Goal: Task Accomplishment & Management: Manage account settings

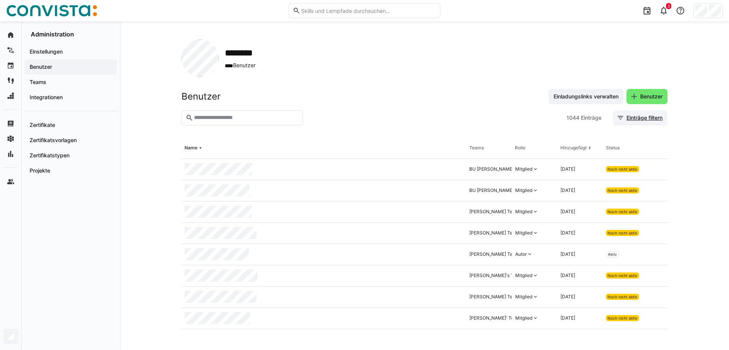
click at [633, 120] on span "Einträge filtern" at bounding box center [645, 118] width 38 height 8
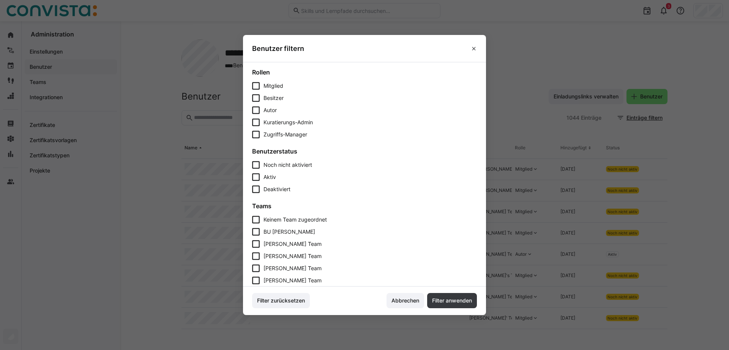
click at [258, 177] on icon at bounding box center [256, 177] width 8 height 8
click at [445, 297] on span "Filter anwenden" at bounding box center [452, 300] width 50 height 15
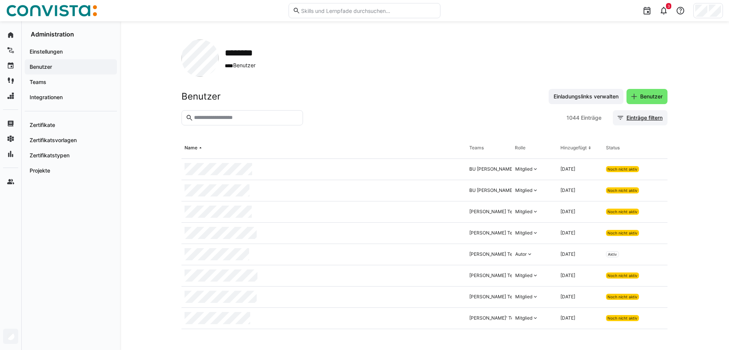
click at [648, 116] on span "Einträge filtern" at bounding box center [645, 118] width 38 height 8
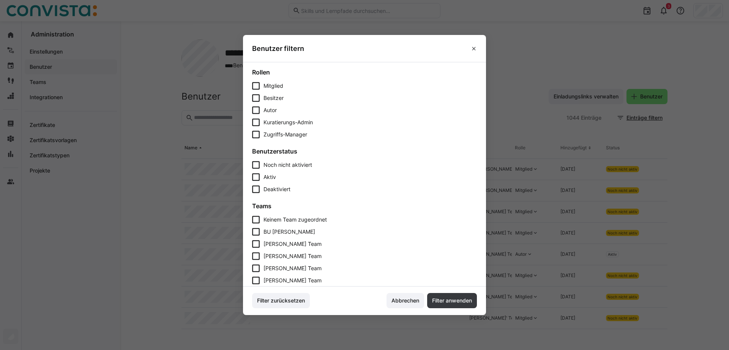
click at [259, 177] on icon at bounding box center [256, 177] width 8 height 8
click at [446, 302] on span "Filter anwenden" at bounding box center [452, 301] width 42 height 8
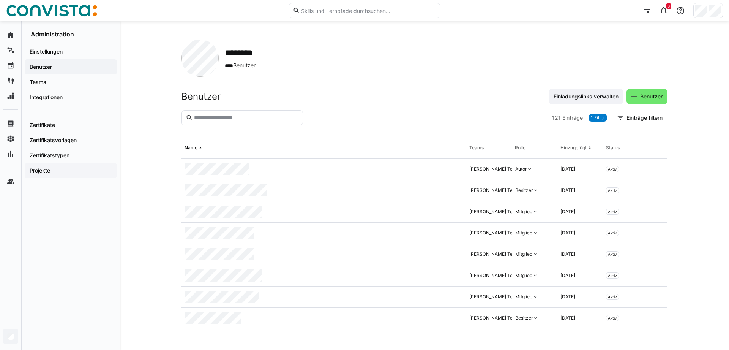
click at [0, 0] on app-navigation-label "Projekte" at bounding box center [0, 0] width 0 height 0
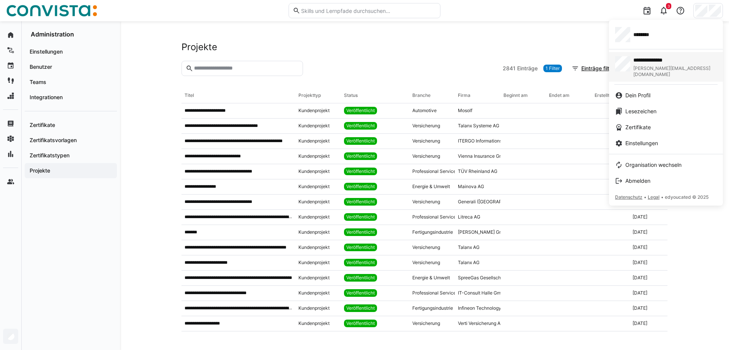
click at [666, 62] on span "**********" at bounding box center [668, 60] width 69 height 8
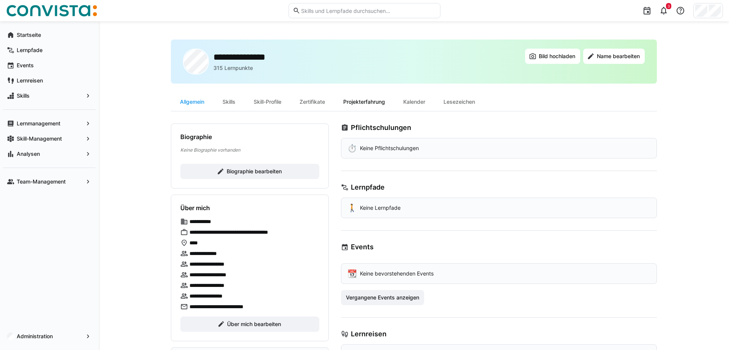
click at [375, 101] on div "Projekterfahrung" at bounding box center [364, 102] width 60 height 18
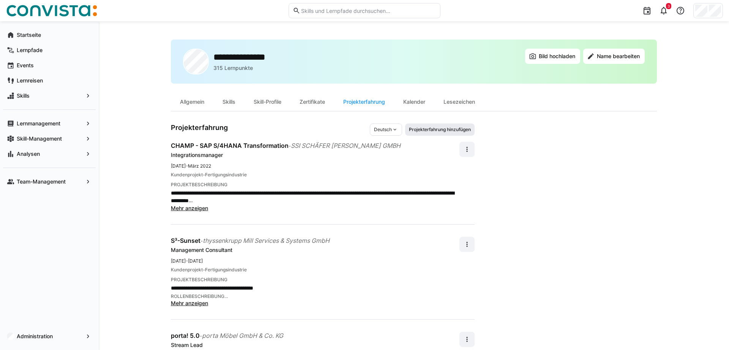
click at [431, 129] on span "Projekterfahrung hinzufügen" at bounding box center [439, 130] width 63 height 6
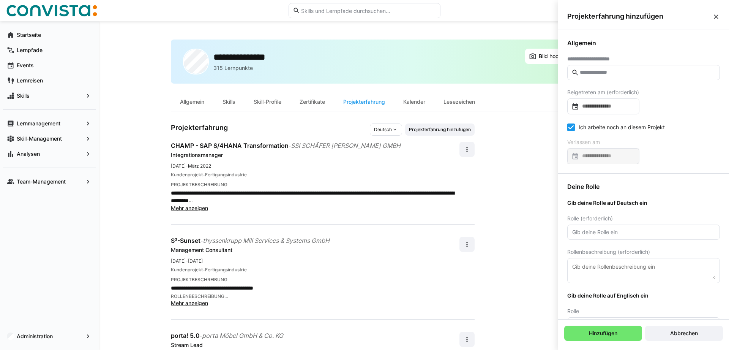
click at [615, 71] on input "text" at bounding box center [647, 72] width 137 height 7
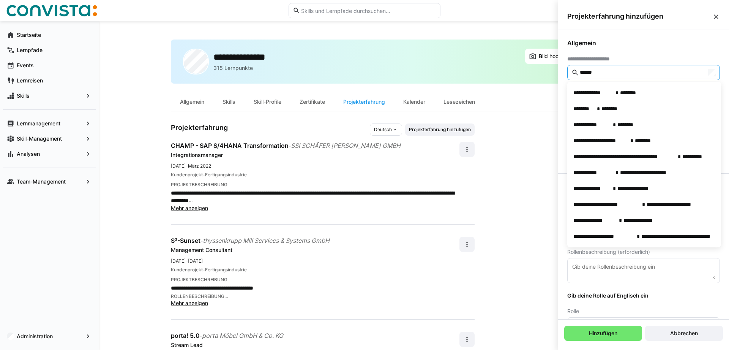
type input "*******"
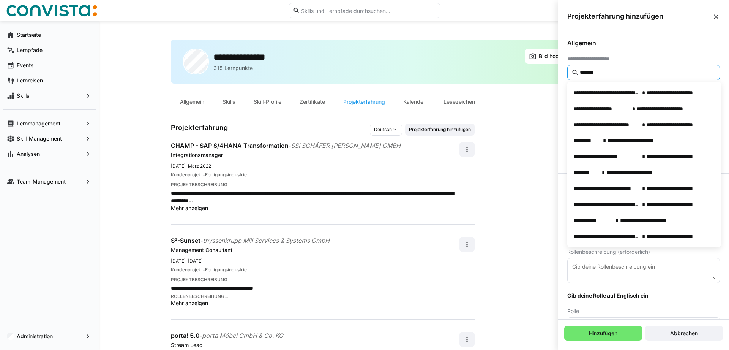
drag, startPoint x: 601, startPoint y: 70, endPoint x: 494, endPoint y: 75, distance: 107.2
click at [579, 74] on input "*******" at bounding box center [647, 72] width 137 height 7
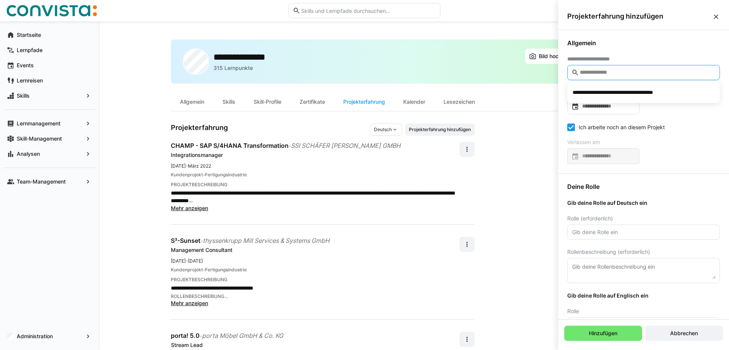
click at [717, 14] on eds-icon at bounding box center [717, 17] width 8 height 8
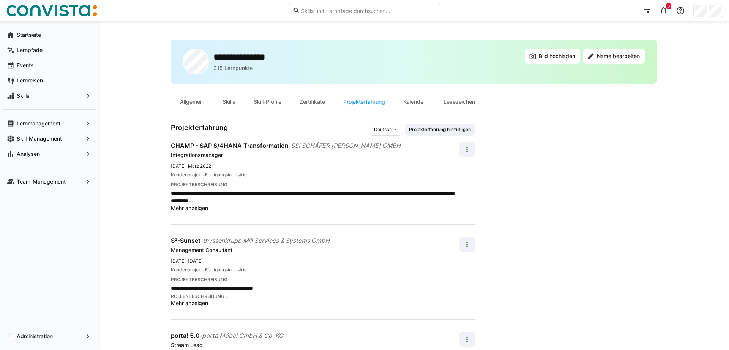
click at [133, 172] on div "**********" at bounding box center [414, 271] width 631 height 501
click at [129, 158] on div "**********" at bounding box center [414, 271] width 631 height 501
click at [32, 333] on span "Administration" at bounding box center [50, 336] width 68 height 8
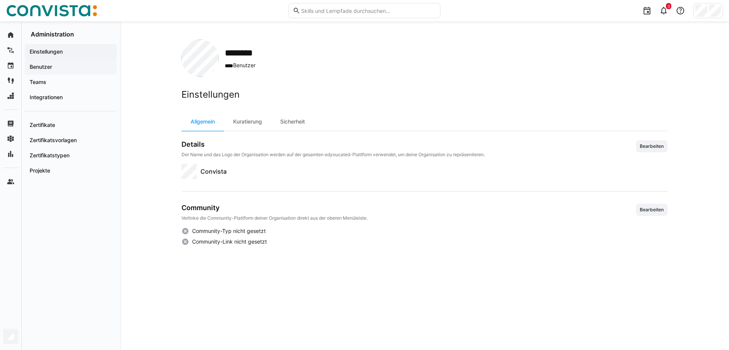
click at [0, 0] on app-navigation-label "Benutzer" at bounding box center [0, 0] width 0 height 0
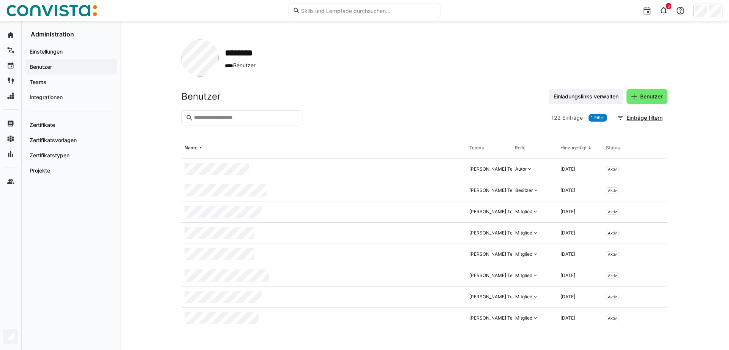
click at [223, 117] on input "text" at bounding box center [246, 117] width 106 height 7
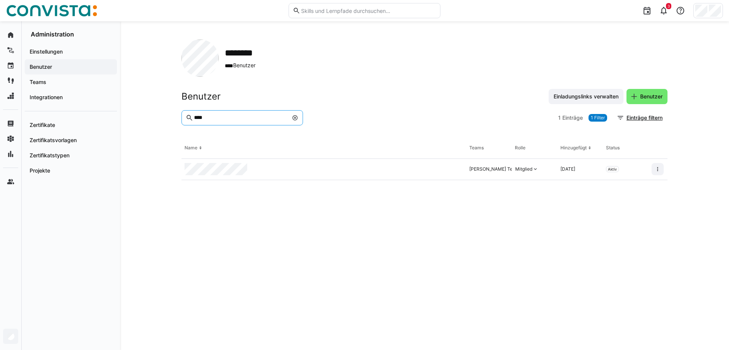
type input "****"
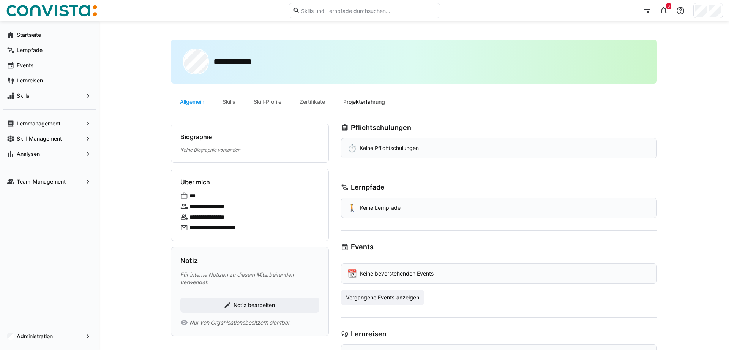
click at [362, 102] on div "Projekterfahrung" at bounding box center [364, 102] width 60 height 18
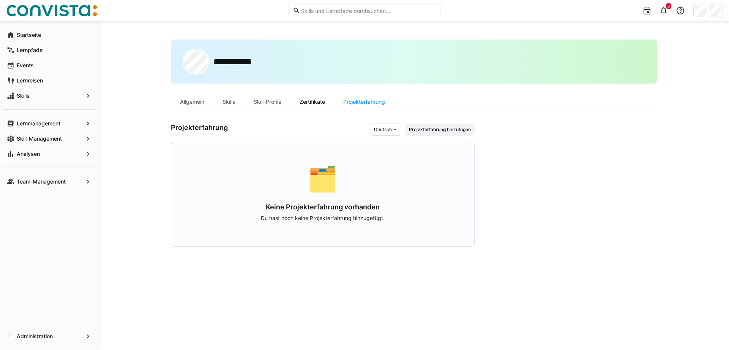
click at [321, 102] on div "Zertifikate" at bounding box center [313, 102] width 44 height 18
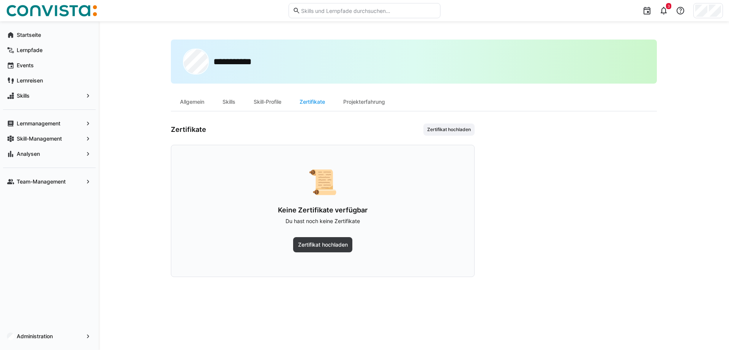
click at [270, 102] on div "Skill-Profile" at bounding box center [268, 102] width 46 height 18
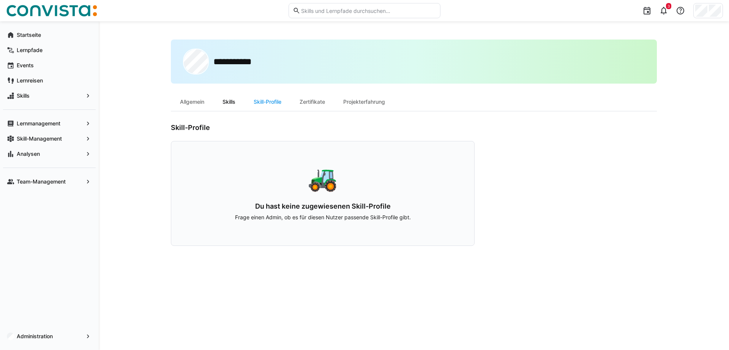
click at [231, 101] on div "Skills" at bounding box center [229, 102] width 31 height 18
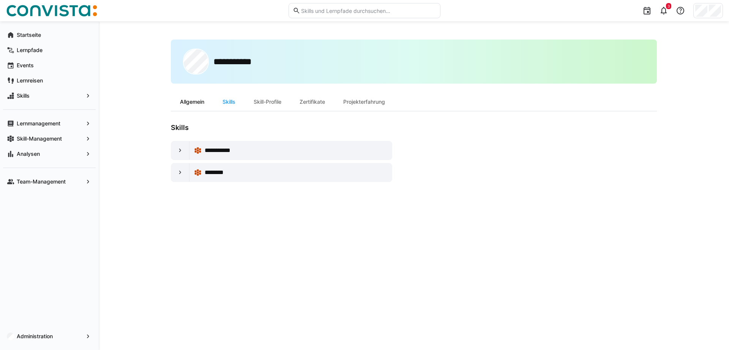
click at [195, 102] on div "Allgemein" at bounding box center [192, 102] width 43 height 18
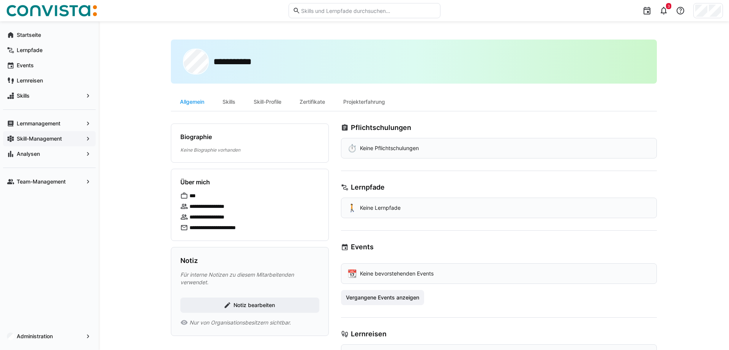
click at [0, 0] on app-navigation-label "Skill-Management" at bounding box center [0, 0] width 0 height 0
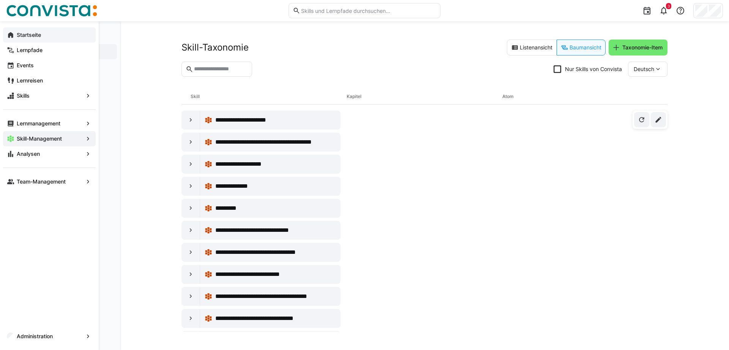
click at [0, 0] on app-navigation-label "Startseite" at bounding box center [0, 0] width 0 height 0
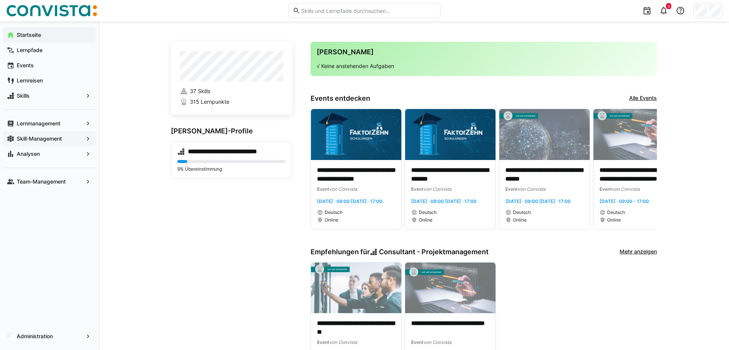
click at [0, 0] on app-navigation-label "Skill-Management" at bounding box center [0, 0] width 0 height 0
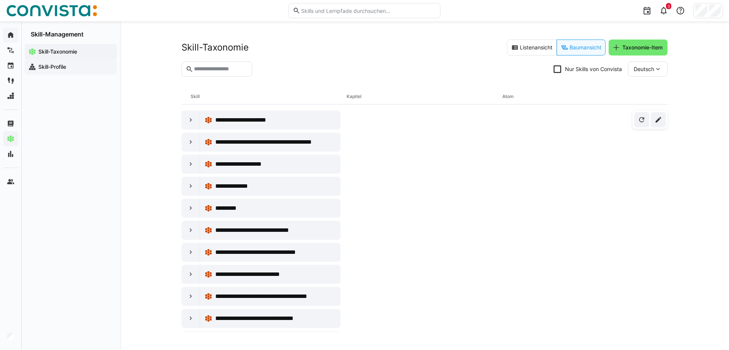
click at [0, 0] on app-navigation-label "Skill-Profile" at bounding box center [0, 0] width 0 height 0
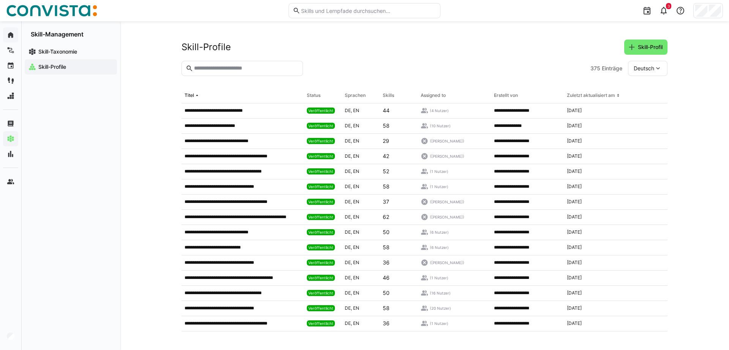
click at [343, 59] on header "Skill-Profile Skill-Profil" at bounding box center [425, 50] width 486 height 21
click at [336, 51] on div "Skill-Profile Skill-Profil" at bounding box center [425, 47] width 486 height 15
click at [337, 51] on div "Skill-Profile Skill-Profil" at bounding box center [425, 47] width 486 height 15
click at [158, 172] on div "**********" at bounding box center [424, 185] width 609 height 329
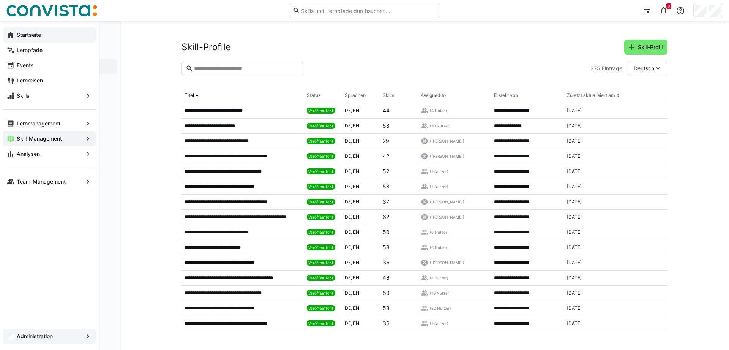
click at [0, 0] on app-navigation-label "Administration" at bounding box center [0, 0] width 0 height 0
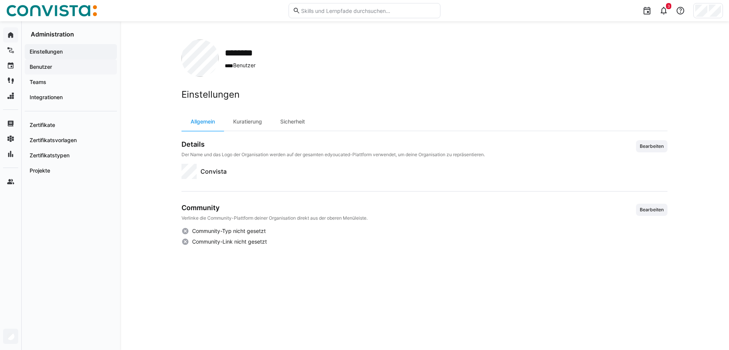
click at [0, 0] on app-navigation-label "Benutzer" at bounding box center [0, 0] width 0 height 0
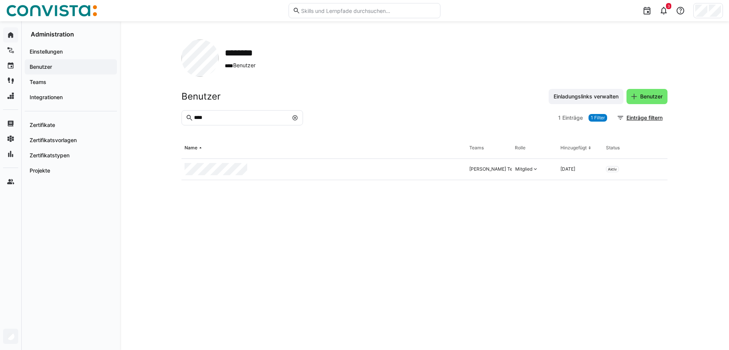
click at [297, 119] on eds-icon at bounding box center [295, 118] width 6 height 6
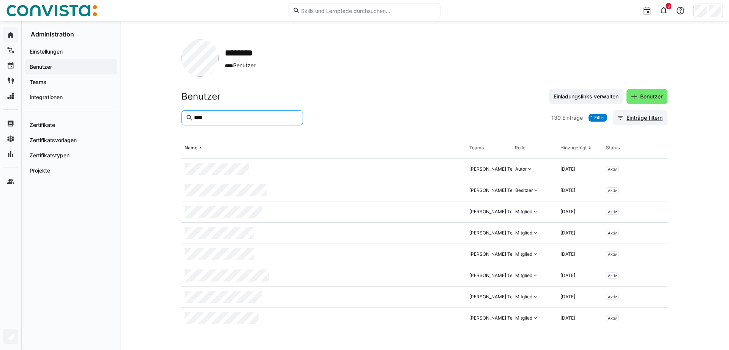
click at [640, 117] on span "Einträge filtern" at bounding box center [645, 118] width 38 height 8
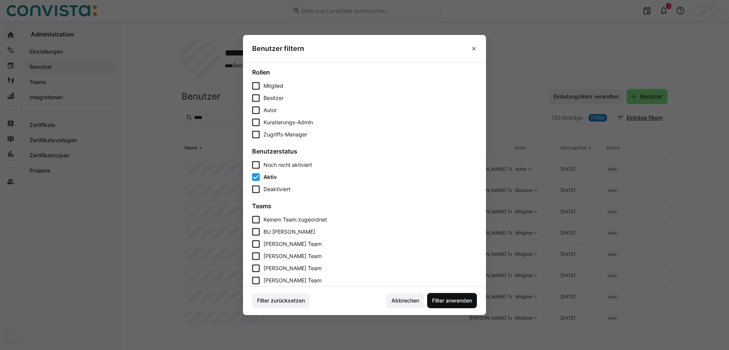
click at [449, 299] on span "Filter anwenden" at bounding box center [452, 301] width 42 height 8
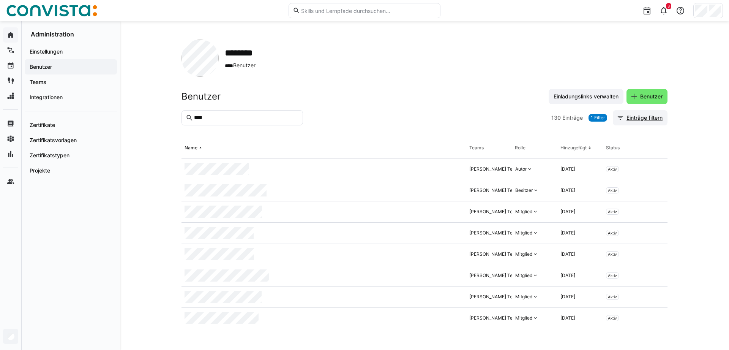
click at [640, 115] on span "Einträge filtern" at bounding box center [645, 118] width 38 height 8
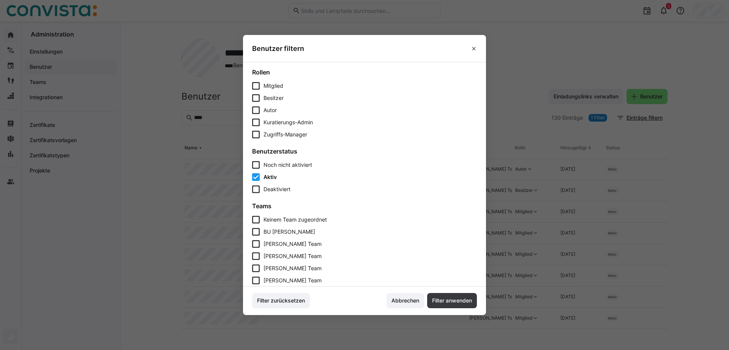
click at [444, 297] on span "Filter anwenden" at bounding box center [452, 300] width 50 height 15
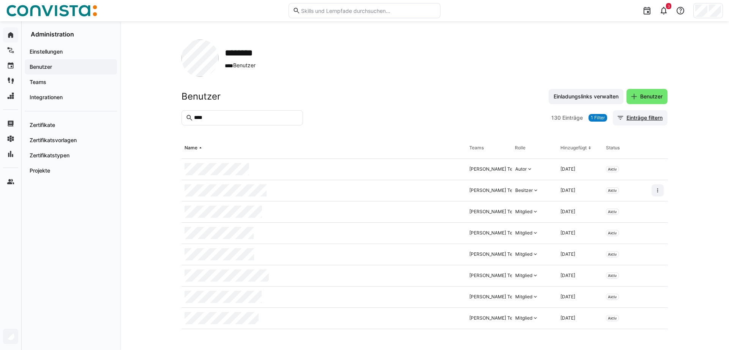
click at [638, 119] on span "Einträge filtern" at bounding box center [645, 118] width 38 height 8
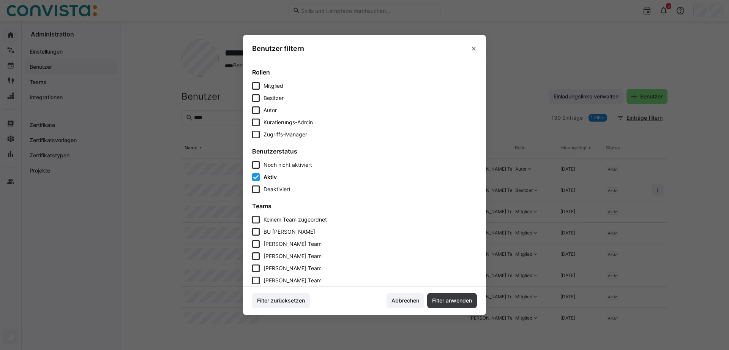
click at [253, 175] on icon at bounding box center [256, 177] width 8 height 8
drag, startPoint x: 447, startPoint y: 297, endPoint x: 493, endPoint y: 274, distance: 51.8
click at [447, 298] on span "Filter anwenden" at bounding box center [452, 301] width 42 height 8
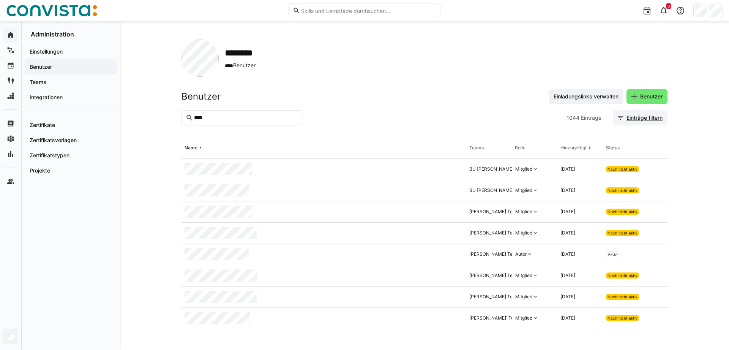
click at [644, 115] on span "Einträge filtern" at bounding box center [645, 118] width 38 height 8
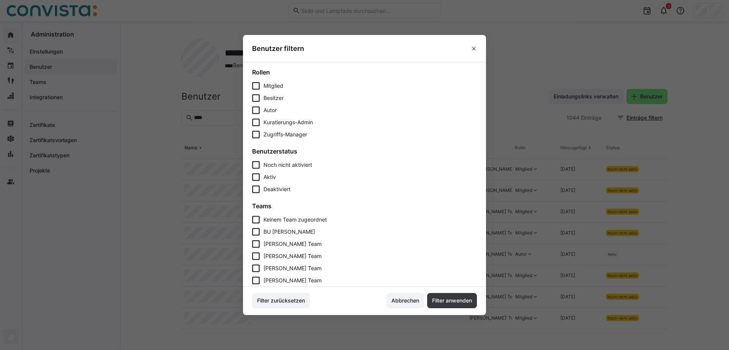
click at [257, 179] on icon at bounding box center [256, 177] width 8 height 8
click at [449, 302] on span "Filter anwenden" at bounding box center [452, 301] width 42 height 8
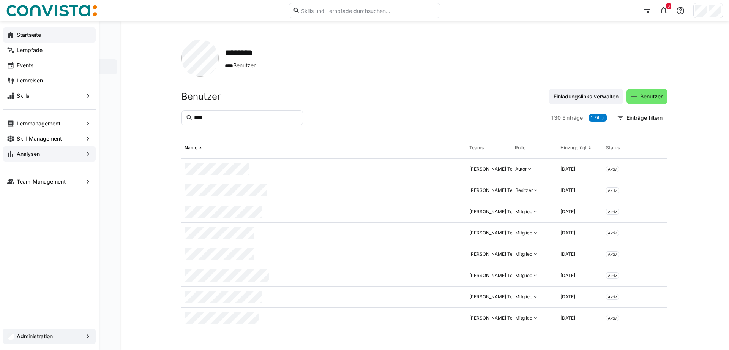
click at [0, 0] on app-navigation-label "Analysen" at bounding box center [0, 0] width 0 height 0
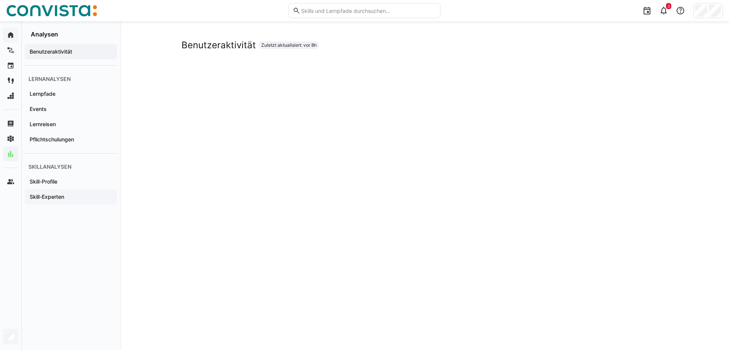
click at [0, 0] on app-navigation-label "Skill-Experten" at bounding box center [0, 0] width 0 height 0
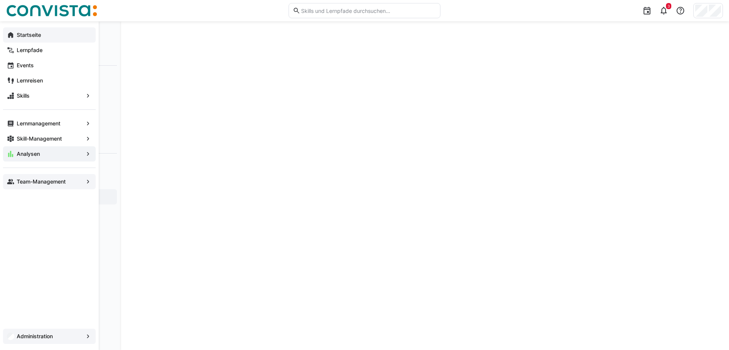
click at [0, 0] on app-navigation-label "Team-Management" at bounding box center [0, 0] width 0 height 0
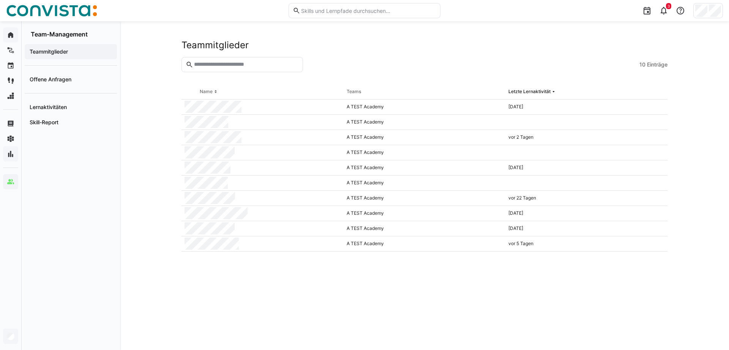
click at [160, 179] on div "Teammitglieder 10 Einträge Name Teams Letzte Lernaktivität A TEST Academy vor 8…" at bounding box center [424, 185] width 609 height 329
click at [0, 0] on app-navigation-label "Skill-Report" at bounding box center [0, 0] width 0 height 0
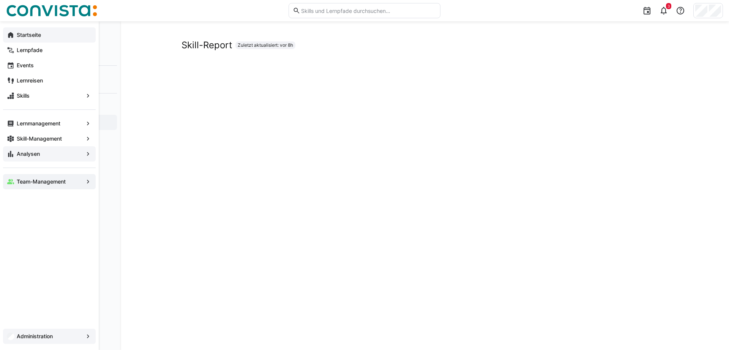
click at [15, 34] on div "Startseite" at bounding box center [49, 34] width 93 height 15
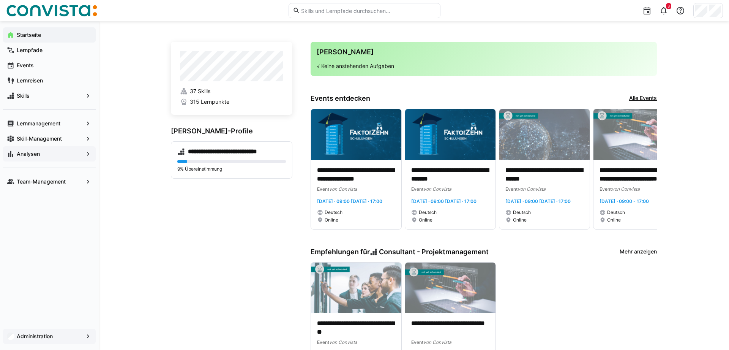
click at [0, 0] on app-navigation-label "Administration" at bounding box center [0, 0] width 0 height 0
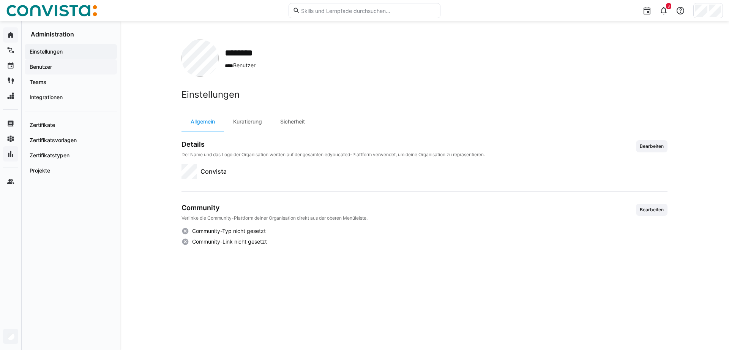
click at [0, 0] on app-navigation-label "Benutzer" at bounding box center [0, 0] width 0 height 0
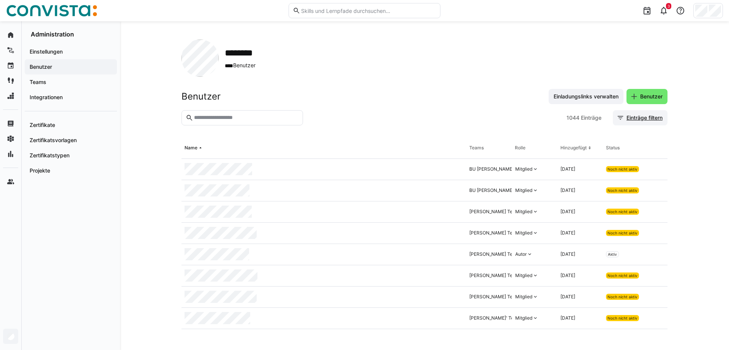
click at [644, 111] on span "Einträge filtern" at bounding box center [640, 117] width 55 height 15
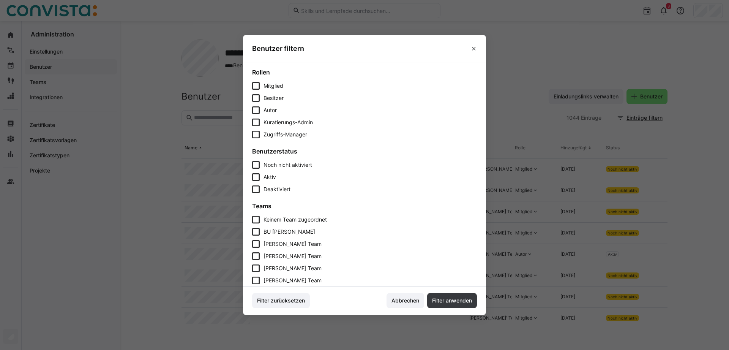
click at [270, 179] on span "Aktiv" at bounding box center [270, 177] width 13 height 6
click at [445, 305] on span "Filter anwenden" at bounding box center [452, 300] width 50 height 15
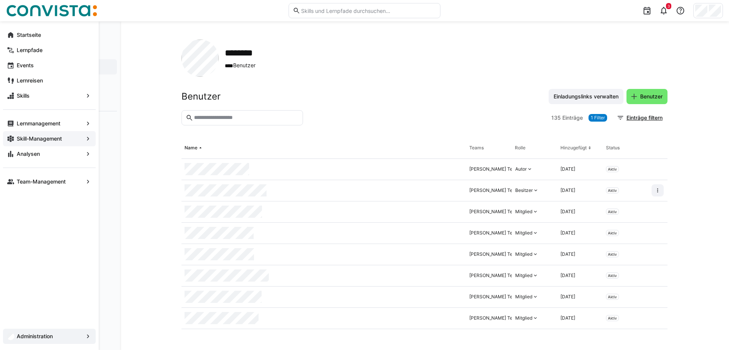
click at [0, 0] on app-navigation-label "Skill-Management" at bounding box center [0, 0] width 0 height 0
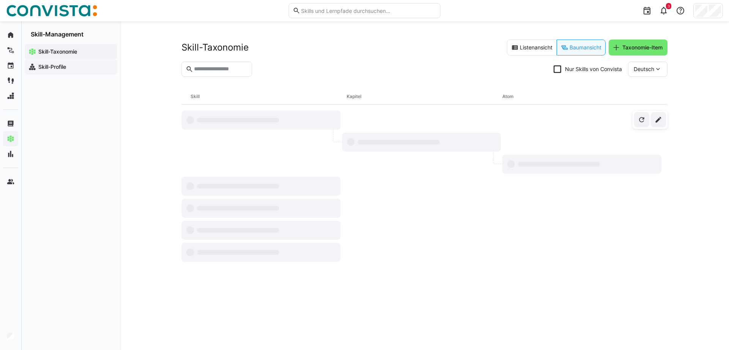
click at [0, 0] on app-navigation-label "Skill-Profile" at bounding box center [0, 0] width 0 height 0
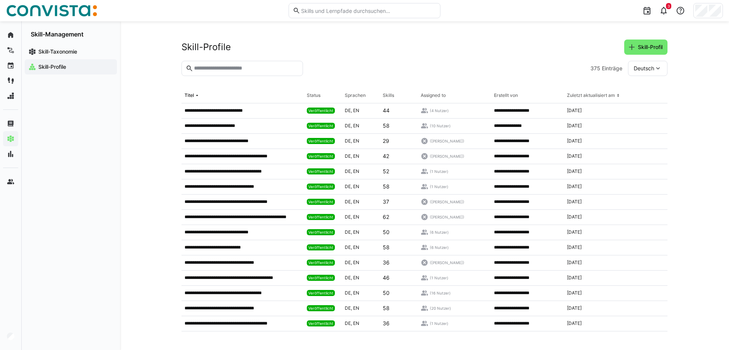
click at [221, 70] on input "text" at bounding box center [246, 68] width 106 height 7
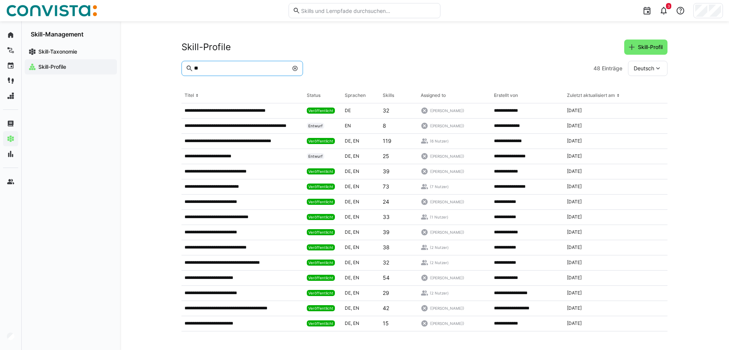
type input "*"
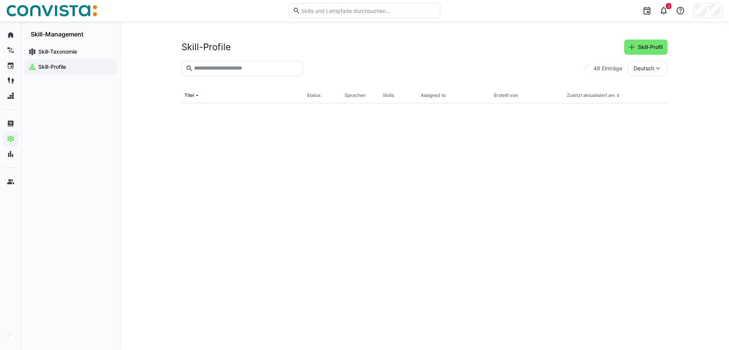
click at [519, 71] on div at bounding box center [443, 68] width 275 height 15
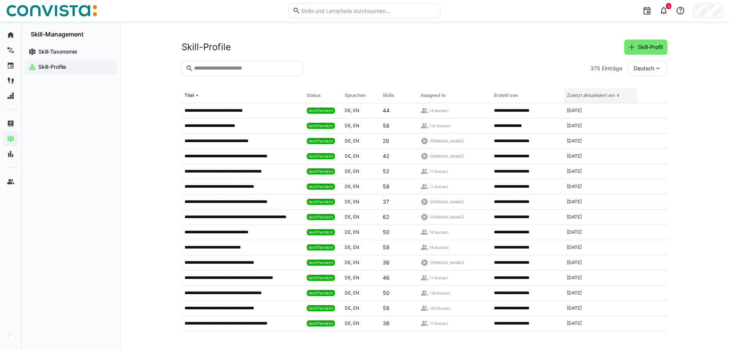
click at [612, 95] on div "Zuletzt aktualisiert am" at bounding box center [591, 95] width 48 height 6
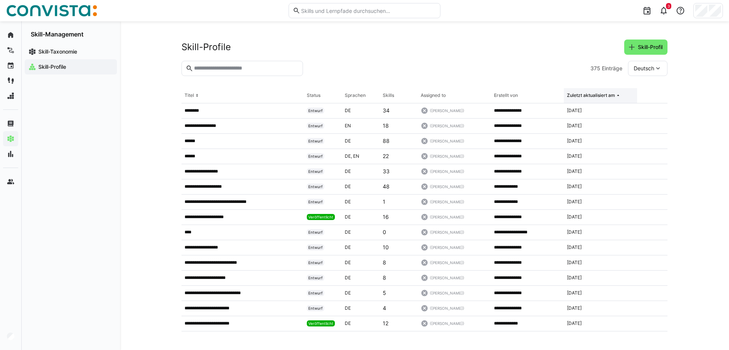
click at [612, 95] on div "Zuletzt aktualisiert am" at bounding box center [591, 95] width 48 height 6
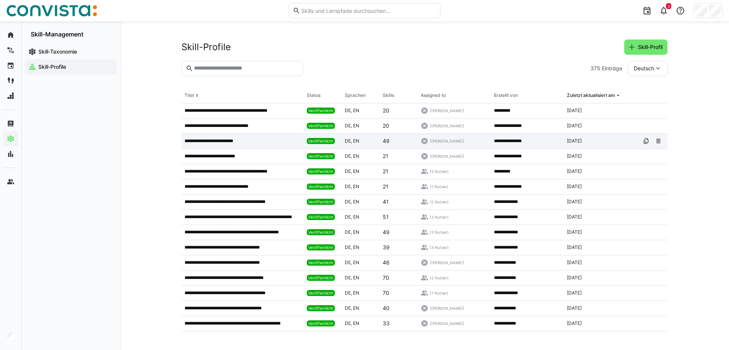
click at [226, 141] on p "**********" at bounding box center [216, 141] width 63 height 6
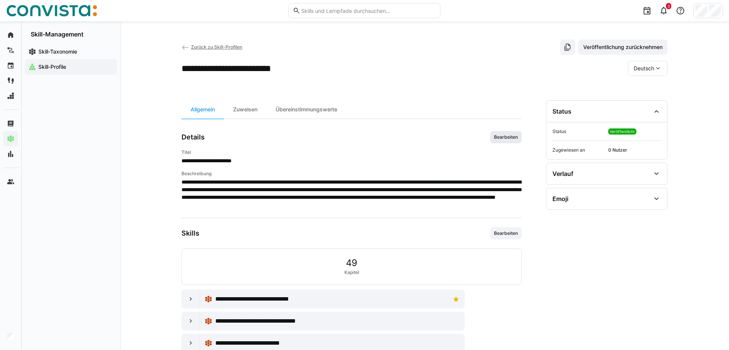
click at [509, 136] on span "Bearbeiten" at bounding box center [506, 137] width 25 height 6
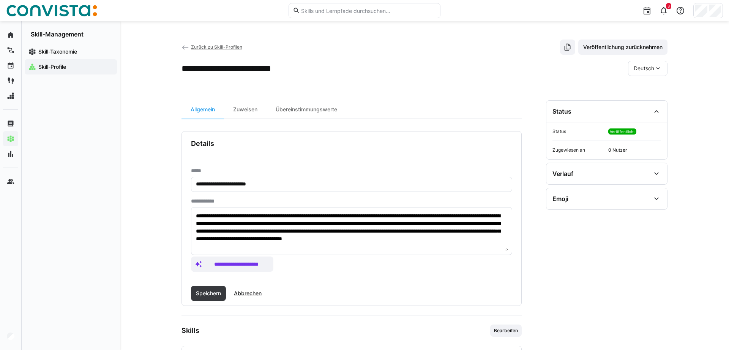
click at [281, 184] on input "**********" at bounding box center [351, 184] width 313 height 7
drag, startPoint x: 328, startPoint y: 185, endPoint x: 120, endPoint y: 173, distance: 208.5
click at [195, 181] on input "**********" at bounding box center [351, 184] width 313 height 7
type input "**********"
click at [215, 294] on span "Speichern" at bounding box center [208, 293] width 27 height 8
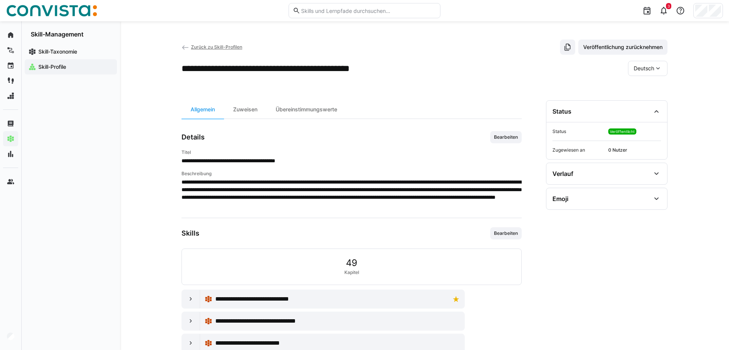
click at [649, 68] on span "Deutsch" at bounding box center [644, 69] width 21 height 8
click at [642, 107] on span "Englisch" at bounding box center [644, 105] width 21 height 8
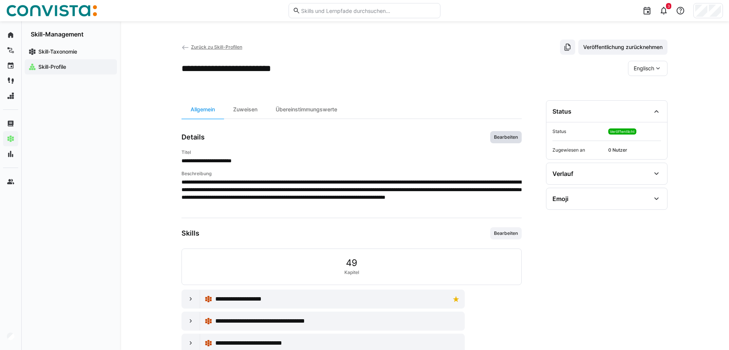
click at [507, 139] on span "Bearbeiten" at bounding box center [506, 137] width 25 height 6
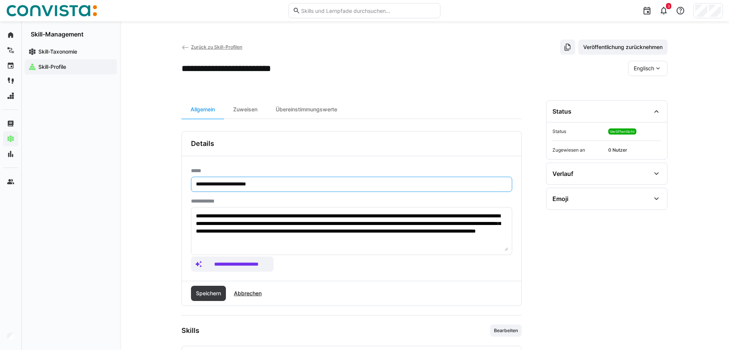
drag, startPoint x: 146, startPoint y: 176, endPoint x: 66, endPoint y: 174, distance: 79.8
click at [195, 181] on input "**********" at bounding box center [351, 184] width 313 height 7
paste input "**********"
type input "**********"
click at [206, 292] on span "Speichern" at bounding box center [208, 293] width 27 height 8
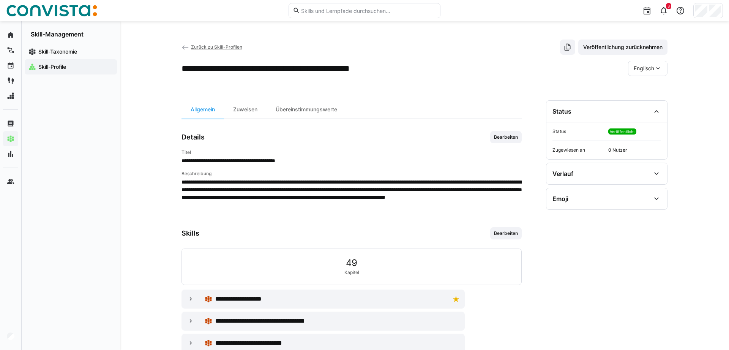
click at [138, 174] on div "**********" at bounding box center [424, 251] width 609 height 460
click at [245, 111] on div "Zuweisen" at bounding box center [245, 109] width 43 height 18
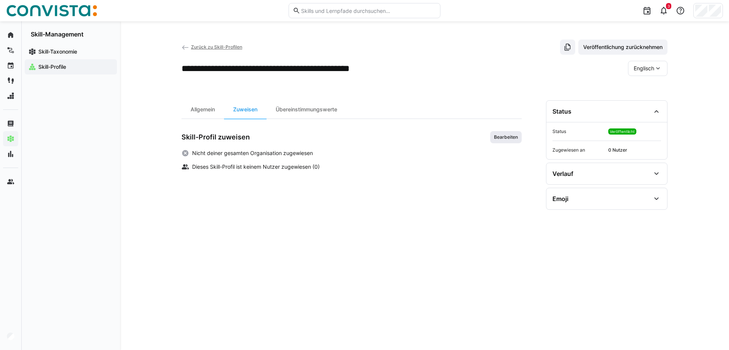
click at [505, 139] on span "Bearbeiten" at bounding box center [506, 137] width 25 height 6
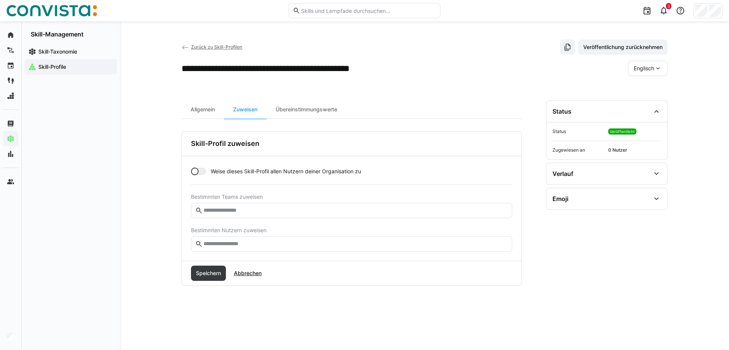
click at [293, 243] on input "text" at bounding box center [355, 243] width 305 height 7
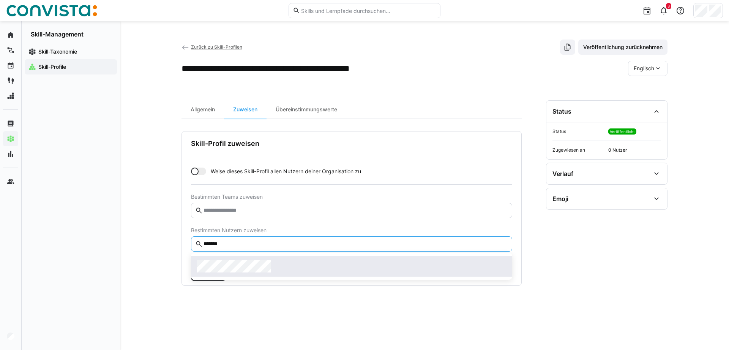
type input "*******"
click at [285, 262] on div at bounding box center [351, 266] width 309 height 12
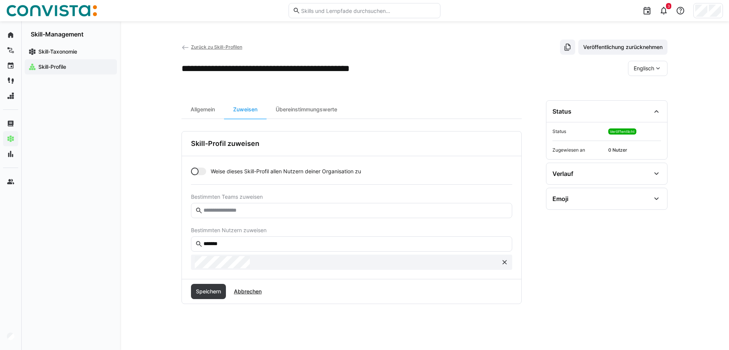
drag, startPoint x: 203, startPoint y: 288, endPoint x: 218, endPoint y: 273, distance: 21.8
click at [203, 289] on span "Speichern" at bounding box center [208, 292] width 27 height 8
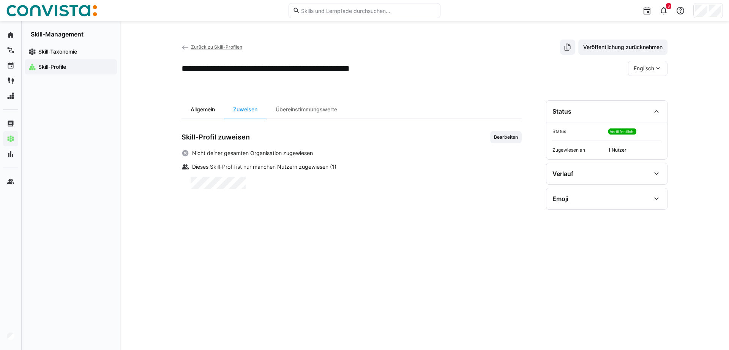
click at [201, 109] on div "Allgemein" at bounding box center [203, 109] width 43 height 18
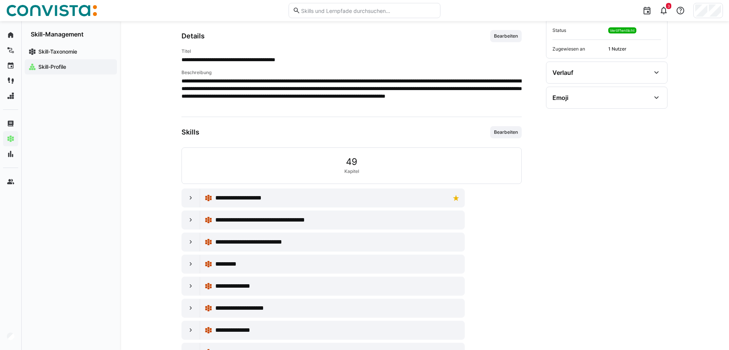
scroll to position [131, 0]
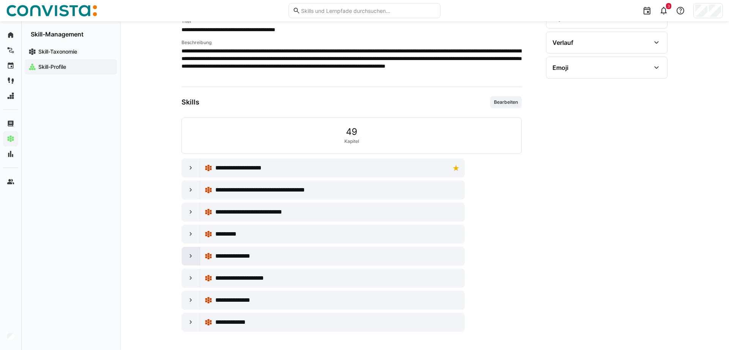
click at [190, 261] on div at bounding box center [191, 256] width 18 height 18
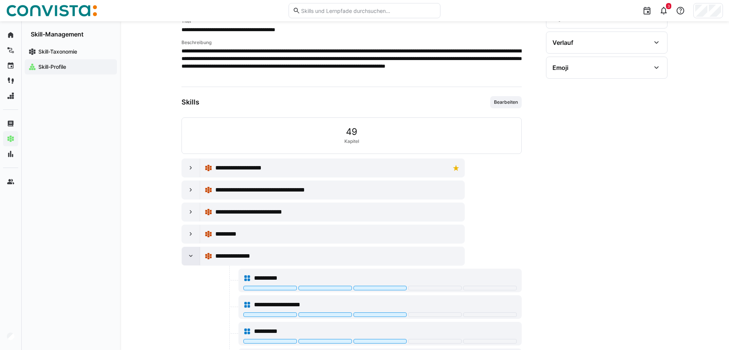
click at [189, 261] on div at bounding box center [191, 256] width 18 height 18
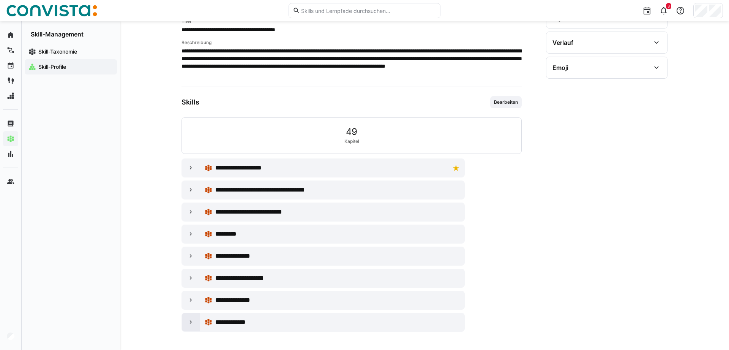
click at [187, 329] on div at bounding box center [191, 322] width 18 height 18
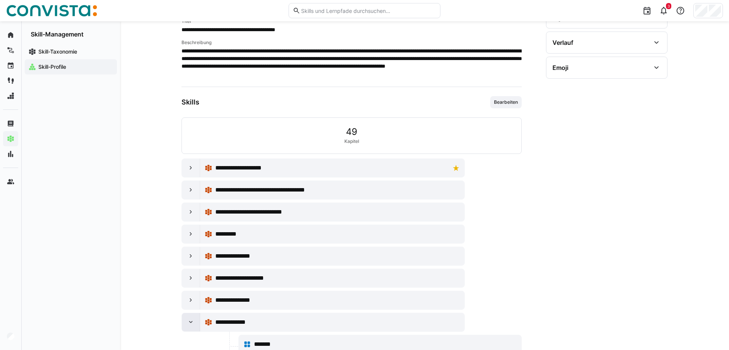
click at [187, 324] on eds-icon at bounding box center [191, 322] width 8 height 8
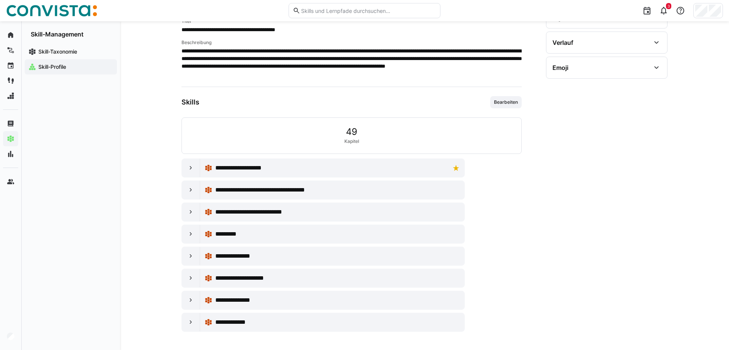
scroll to position [0, 0]
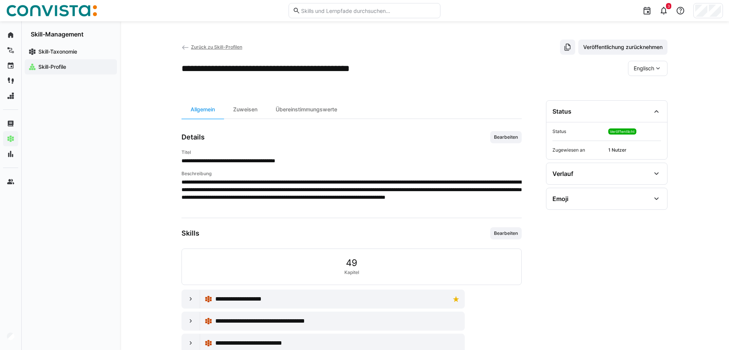
click at [656, 65] on eds-icon at bounding box center [659, 69] width 8 height 8
click at [644, 90] on span "Deutsch" at bounding box center [644, 89] width 21 height 8
click at [196, 48] on span "Zurück zu Skill-Profilen" at bounding box center [216, 47] width 51 height 6
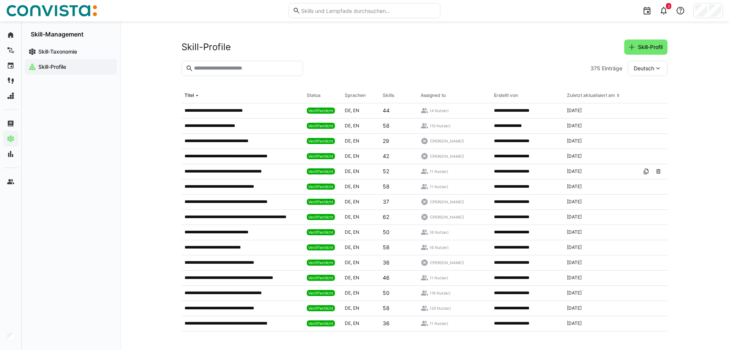
click at [151, 135] on div "**********" at bounding box center [424, 185] width 609 height 329
click at [611, 94] on div "Zuletzt aktualisiert am" at bounding box center [591, 95] width 48 height 6
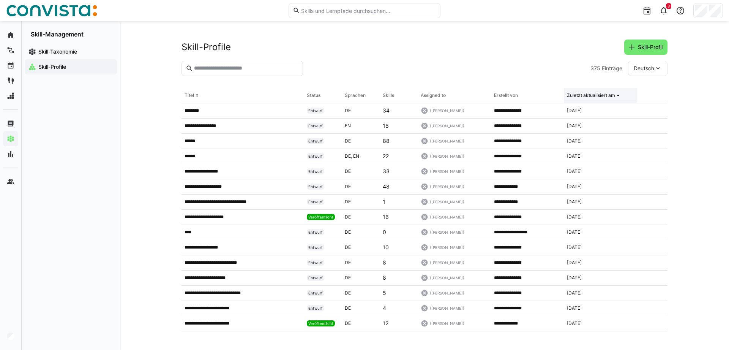
click at [611, 94] on div "Zuletzt aktualisiert am" at bounding box center [591, 95] width 48 height 6
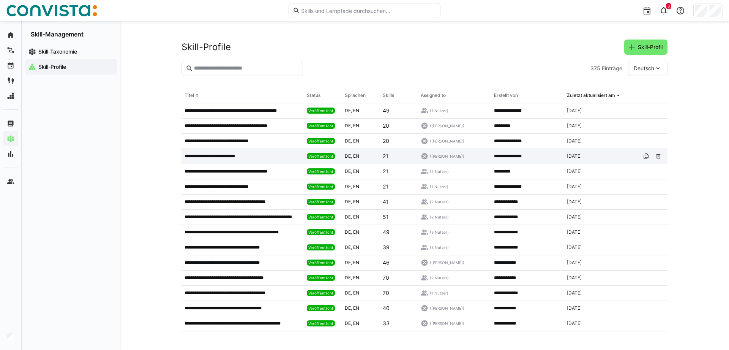
click at [223, 156] on p "**********" at bounding box center [216, 156] width 63 height 6
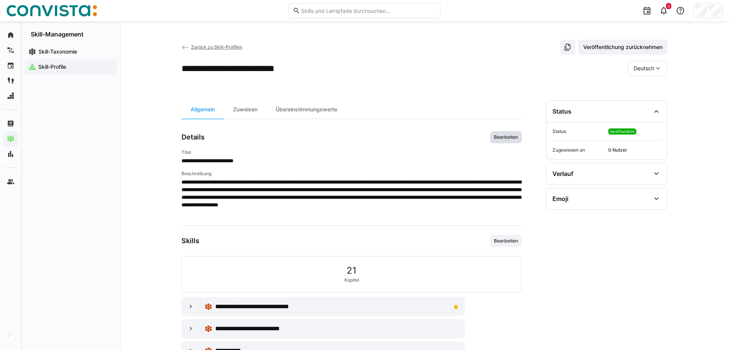
click at [510, 135] on span "Bearbeiten" at bounding box center [506, 137] width 25 height 6
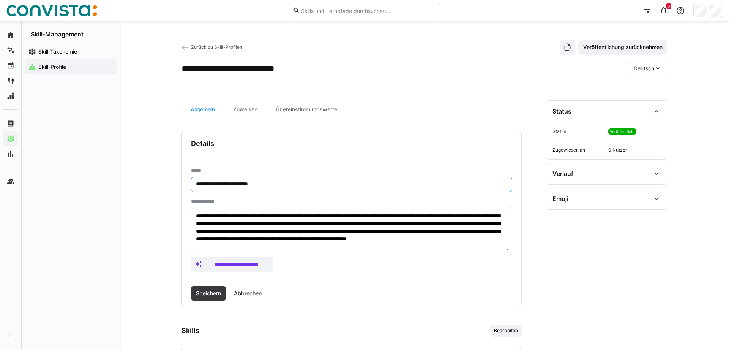
click at [294, 182] on input "**********" at bounding box center [351, 184] width 313 height 7
drag, startPoint x: 330, startPoint y: 185, endPoint x: 120, endPoint y: 187, distance: 210.1
click at [195, 187] on input "**********" at bounding box center [351, 184] width 313 height 7
type input "**********"
click at [196, 296] on span "Speichern" at bounding box center [208, 293] width 27 height 8
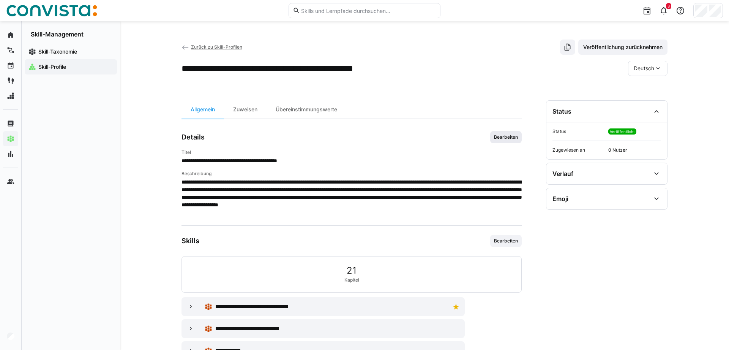
click at [508, 139] on span "Bearbeiten" at bounding box center [506, 137] width 25 height 6
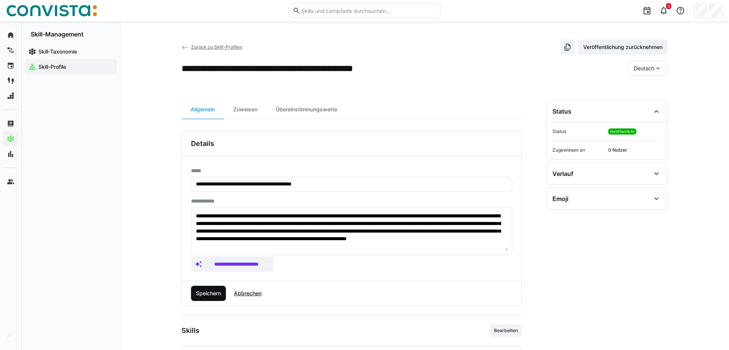
click at [212, 292] on span "Speichern" at bounding box center [208, 293] width 27 height 8
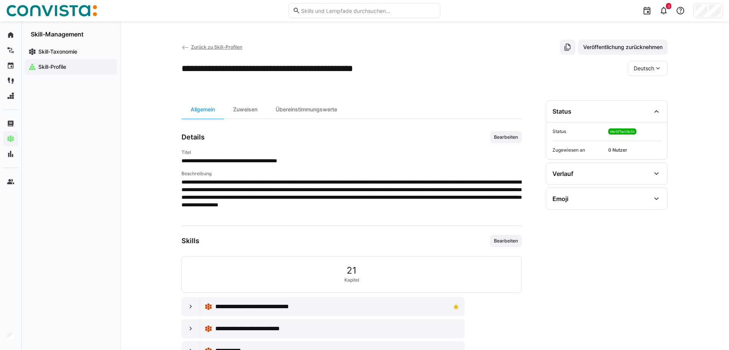
click at [640, 65] on div "Deutsch" at bounding box center [648, 68] width 40 height 15
click at [641, 101] on span "Englisch" at bounding box center [644, 105] width 21 height 8
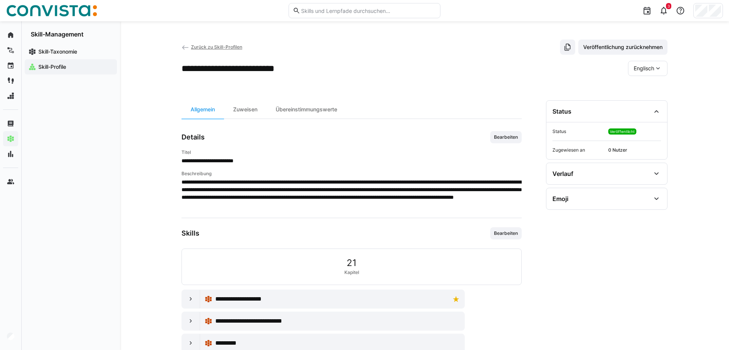
click at [508, 134] on span "Bearbeiten" at bounding box center [506, 137] width 32 height 12
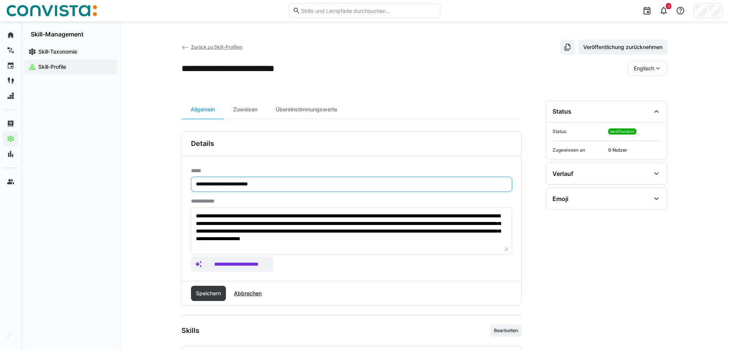
drag, startPoint x: 286, startPoint y: 183, endPoint x: 107, endPoint y: 184, distance: 179.3
click at [195, 183] on input "**********" at bounding box center [351, 184] width 313 height 7
paste input "**********"
type input "**********"
click at [206, 292] on span "Speichern" at bounding box center [208, 293] width 27 height 8
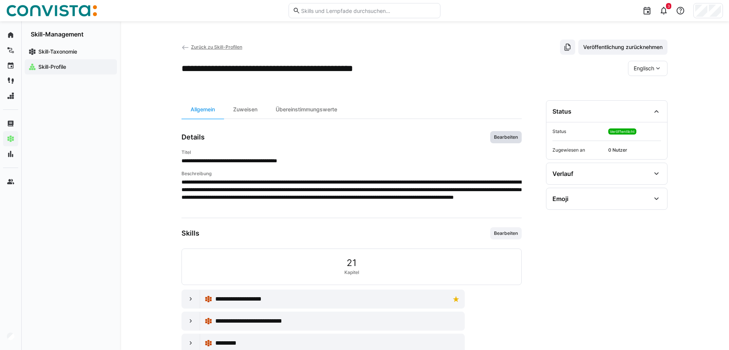
click at [498, 137] on span "Bearbeiten" at bounding box center [506, 137] width 25 height 6
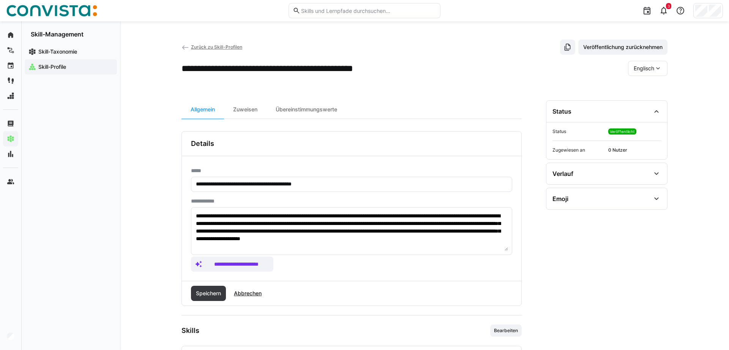
click at [266, 218] on textarea "**********" at bounding box center [351, 231] width 313 height 40
type textarea "**********"
click at [207, 297] on span "Speichern" at bounding box center [208, 293] width 27 height 8
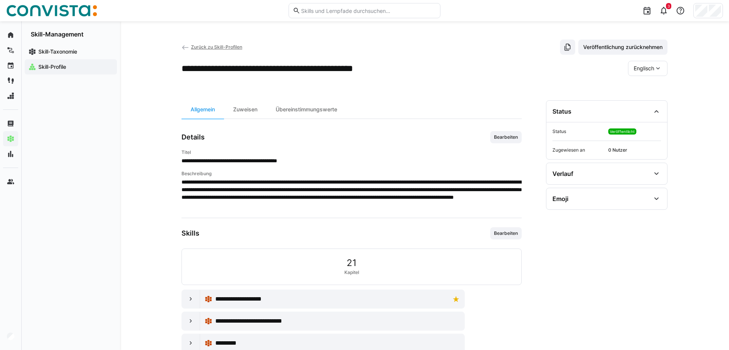
click at [653, 68] on span "Englisch" at bounding box center [644, 69] width 21 height 8
click at [644, 89] on span "Deutsch" at bounding box center [644, 89] width 21 height 8
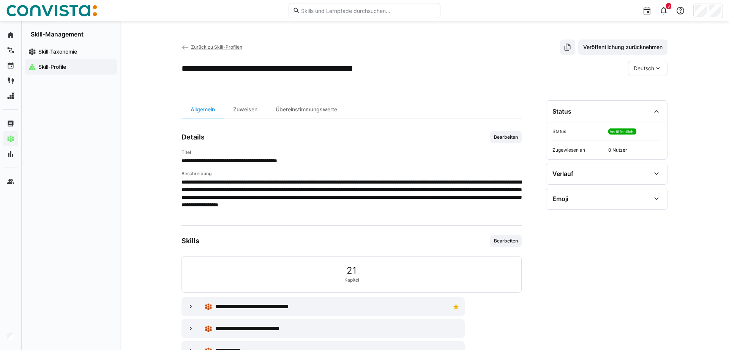
click at [204, 47] on span "Zurück zu Skill-Profilen" at bounding box center [216, 47] width 51 height 6
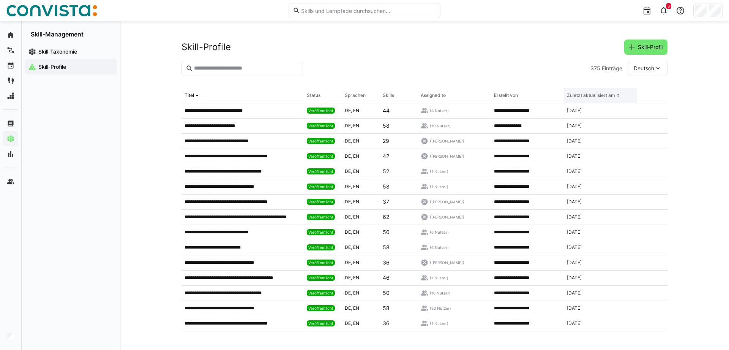
click at [606, 92] on th "Zuletzt aktualisiert am" at bounding box center [600, 95] width 73 height 15
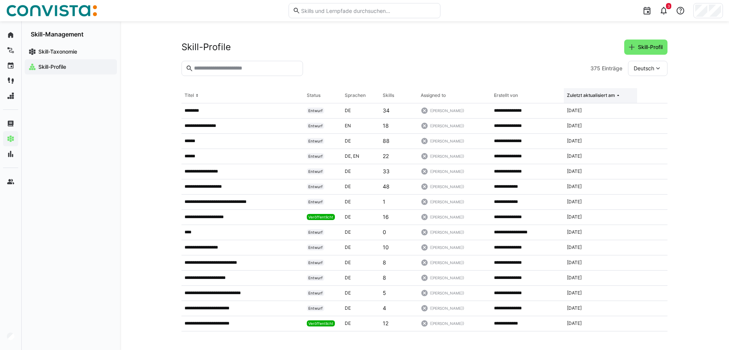
click at [606, 92] on th "Zuletzt aktualisiert am" at bounding box center [600, 95] width 73 height 15
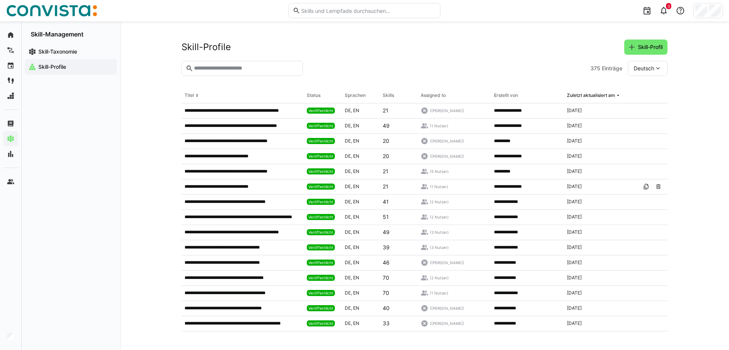
click at [146, 139] on div "**********" at bounding box center [424, 185] width 609 height 329
click at [123, 172] on div "**********" at bounding box center [424, 185] width 609 height 329
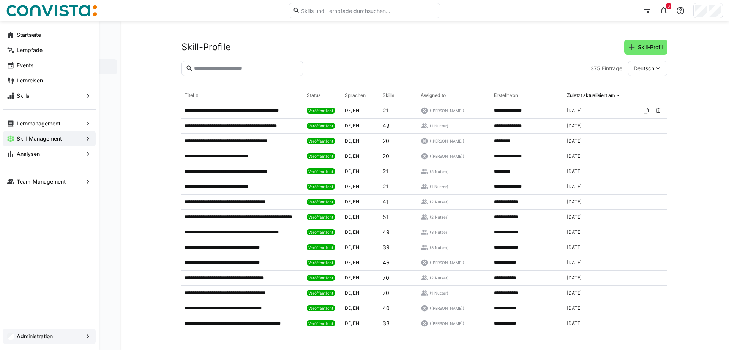
click at [43, 340] on span "Administration" at bounding box center [50, 336] width 68 height 8
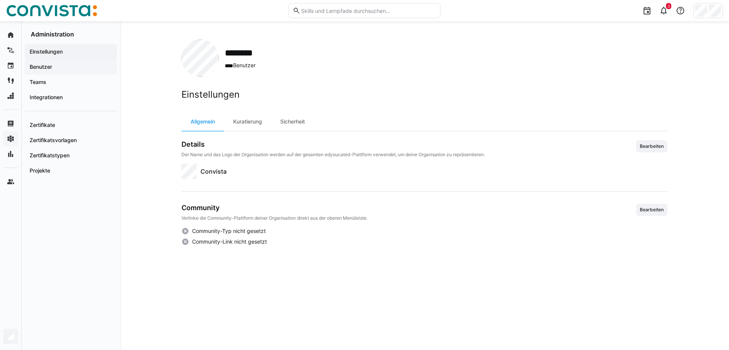
click at [60, 69] on span "Benutzer" at bounding box center [70, 67] width 85 height 8
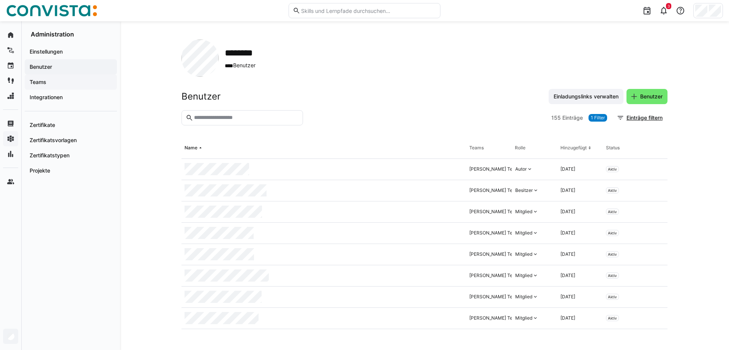
click at [0, 0] on app-navigation-label "Teams" at bounding box center [0, 0] width 0 height 0
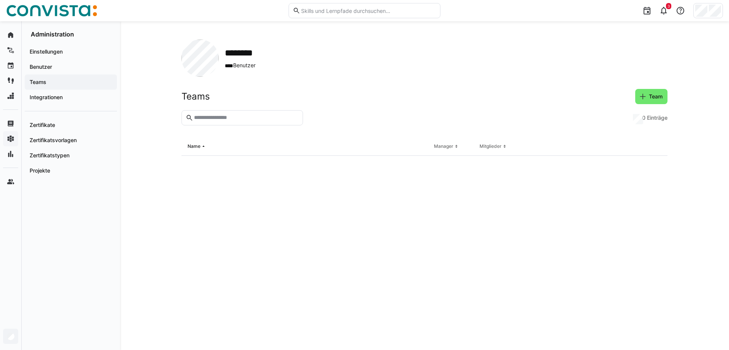
click at [53, 66] on span "Benutzer" at bounding box center [70, 67] width 85 height 8
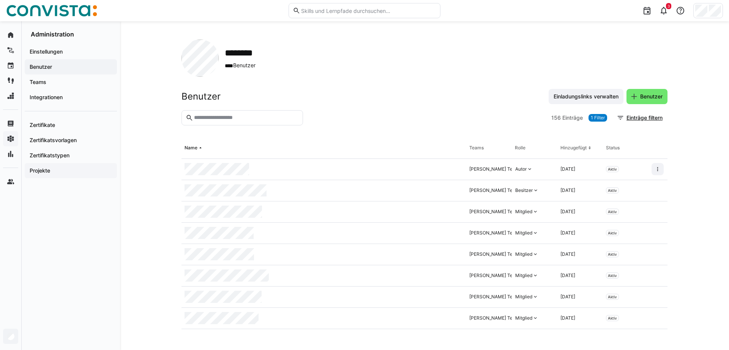
click at [0, 0] on app-navigation-label "Projekte" at bounding box center [0, 0] width 0 height 0
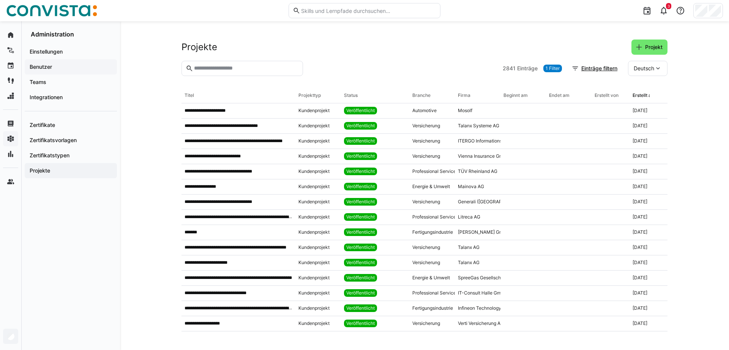
click at [0, 0] on app-navigation-label "Benutzer" at bounding box center [0, 0] width 0 height 0
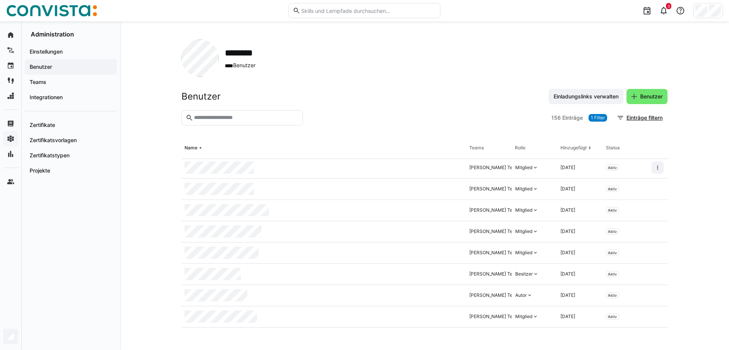
scroll to position [78, 0]
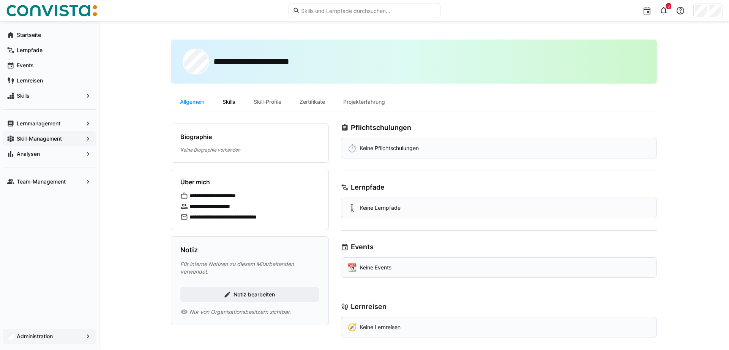
click at [228, 103] on div "Skills" at bounding box center [229, 102] width 31 height 18
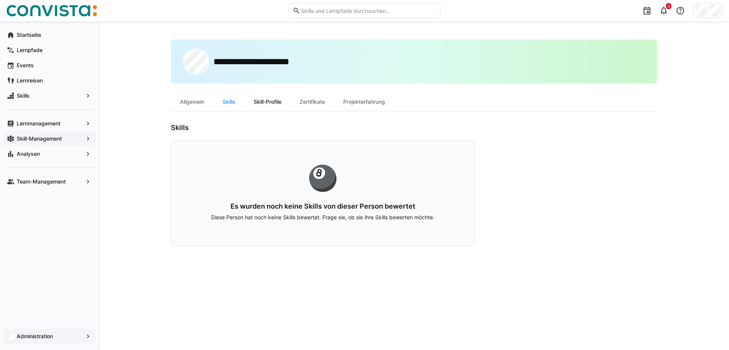
click at [271, 101] on div "Skill-Profile" at bounding box center [268, 102] width 46 height 18
click at [316, 100] on div "Zertifikate" at bounding box center [313, 102] width 44 height 18
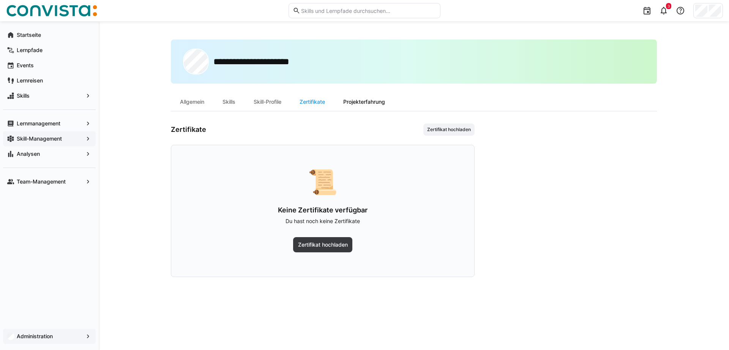
click at [376, 102] on div "Projekterfahrung" at bounding box center [364, 102] width 60 height 18
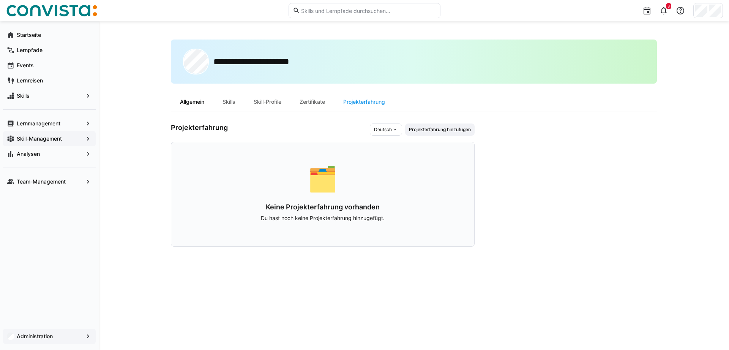
click at [188, 102] on div "Allgemein" at bounding box center [192, 102] width 43 height 18
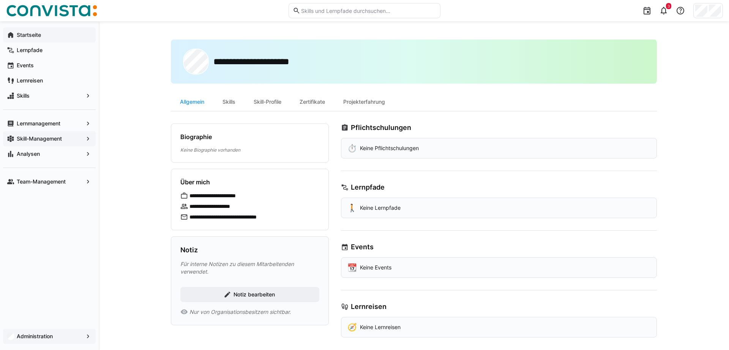
click at [0, 0] on app-navigation-label "Startseite" at bounding box center [0, 0] width 0 height 0
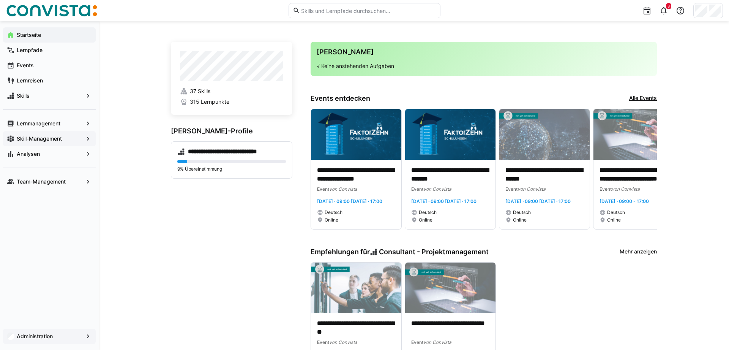
click at [0, 0] on app-navigation-label "Administration" at bounding box center [0, 0] width 0 height 0
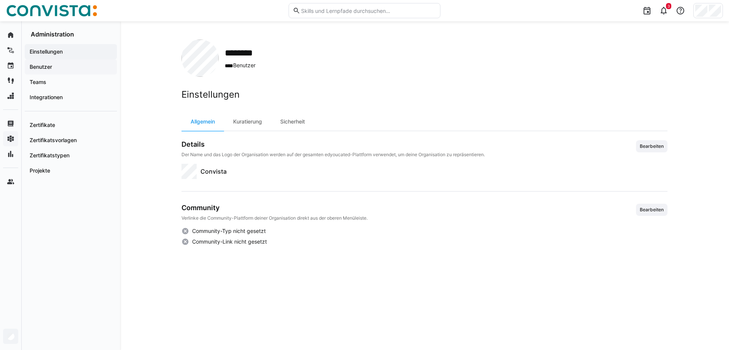
click at [0, 0] on app-navigation-label "Benutzer" at bounding box center [0, 0] width 0 height 0
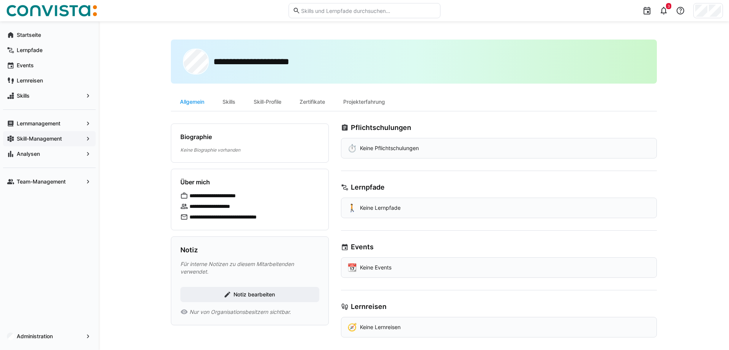
click at [0, 0] on app-navigation-label "Skill-Management" at bounding box center [0, 0] width 0 height 0
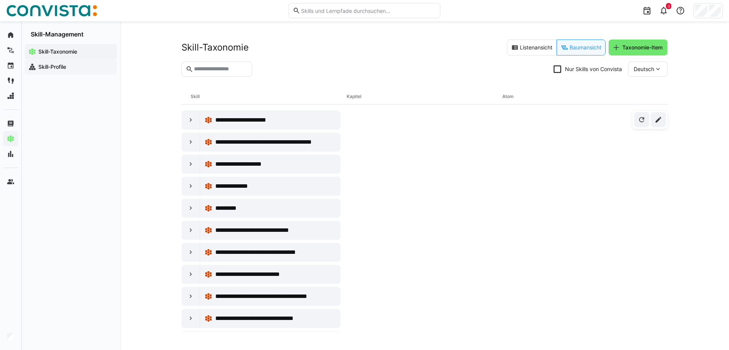
click at [0, 0] on app-navigation-label "Skill-Profile" at bounding box center [0, 0] width 0 height 0
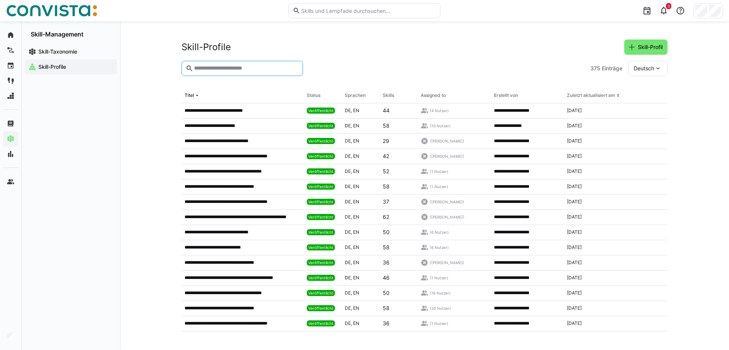
click at [245, 71] on input "text" at bounding box center [246, 68] width 106 height 7
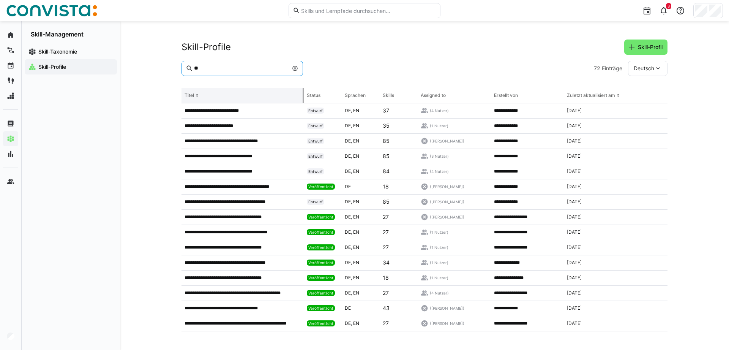
type input "**"
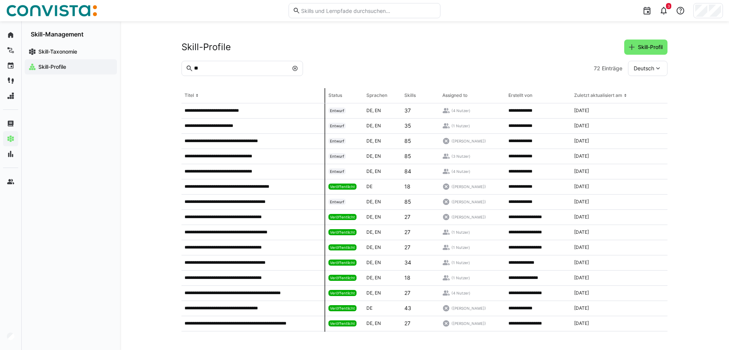
drag, startPoint x: 303, startPoint y: 96, endPoint x: 326, endPoint y: 96, distance: 22.8
click at [0, 0] on tr "Titel Status Sprachen Skills Assigned to Erstellt von Zuletzt aktualisiert am" at bounding box center [0, 0] width 0 height 0
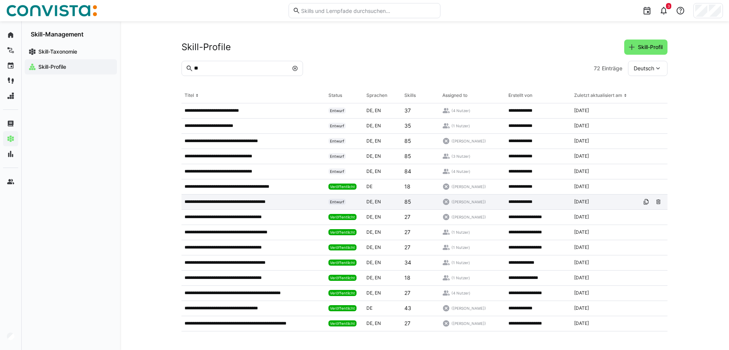
click at [226, 199] on p "**********" at bounding box center [235, 202] width 100 height 6
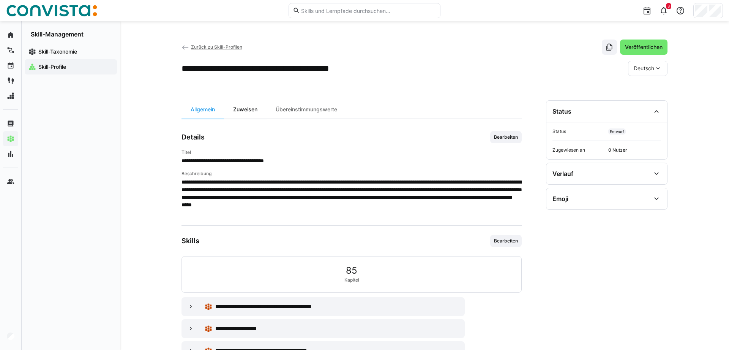
click at [249, 110] on div "Zuweisen" at bounding box center [245, 109] width 43 height 18
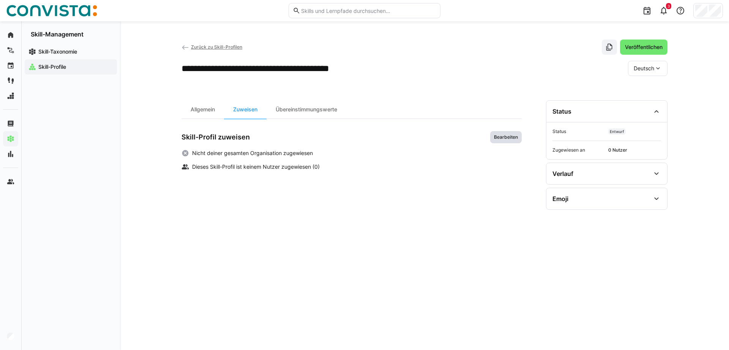
drag, startPoint x: 497, startPoint y: 133, endPoint x: 491, endPoint y: 137, distance: 7.2
click at [498, 134] on span "Bearbeiten" at bounding box center [506, 137] width 32 height 12
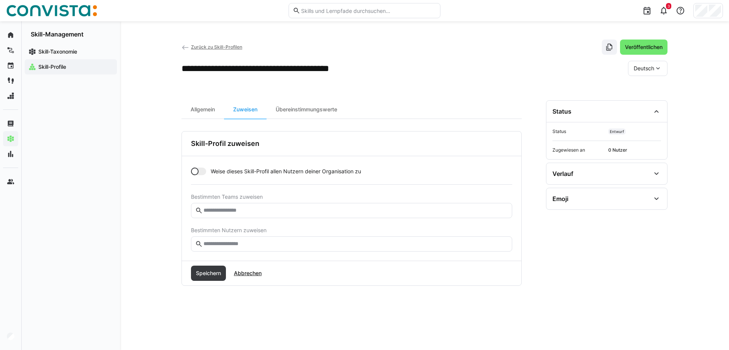
click at [245, 244] on input "text" at bounding box center [355, 243] width 305 height 7
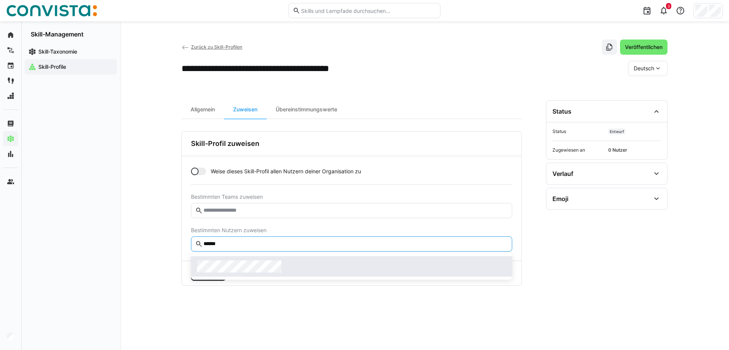
type input "******"
click at [283, 268] on div at bounding box center [351, 266] width 309 height 12
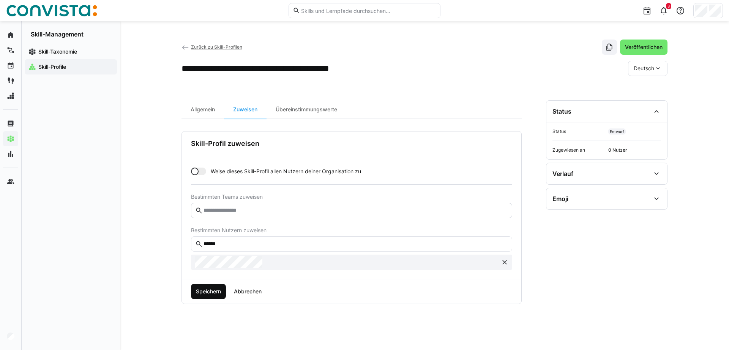
click at [206, 293] on span "Speichern" at bounding box center [208, 292] width 27 height 8
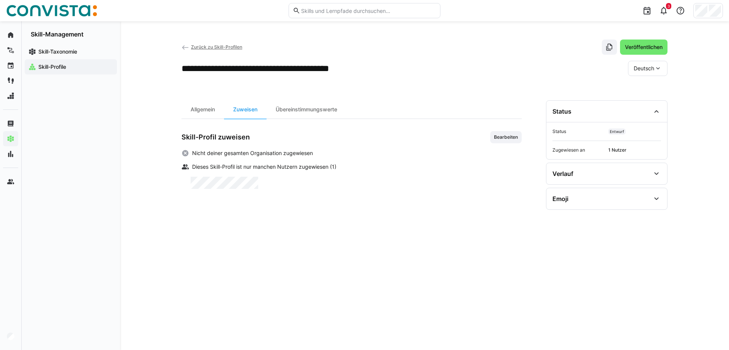
click at [232, 47] on span "Zurück zu Skill-Profilen" at bounding box center [216, 47] width 51 height 6
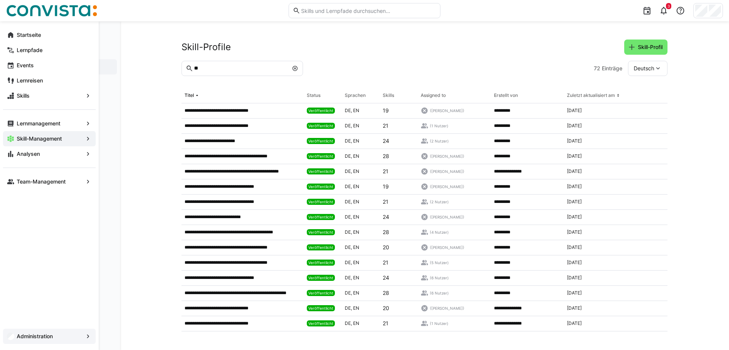
click at [0, 0] on app-navigation-label "Administration" at bounding box center [0, 0] width 0 height 0
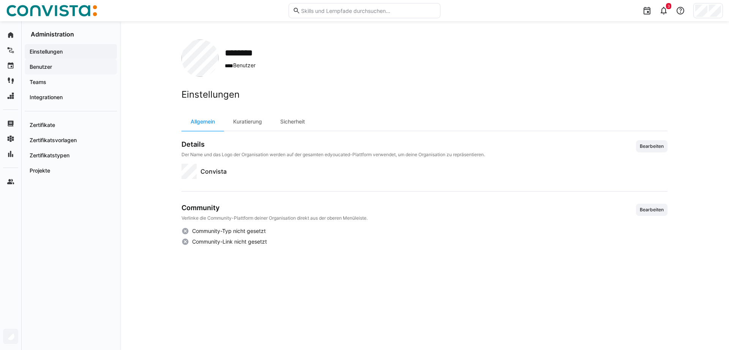
click at [0, 0] on app-navigation-label "Benutzer" at bounding box center [0, 0] width 0 height 0
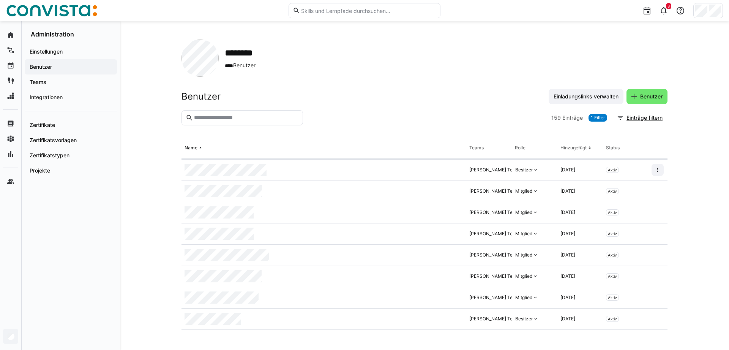
scroll to position [39, 0]
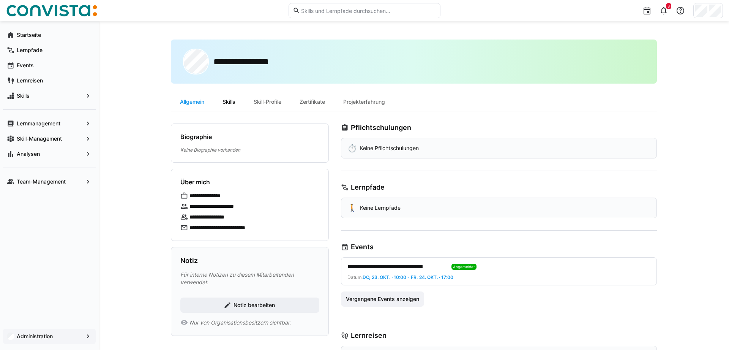
click at [223, 106] on div "Skills" at bounding box center [229, 102] width 31 height 18
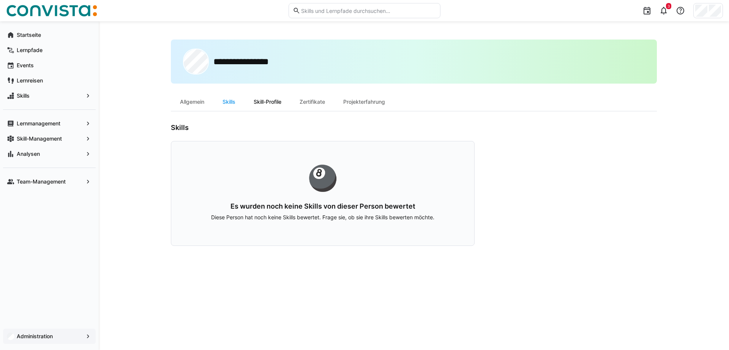
click at [269, 104] on div "Skill-Profile" at bounding box center [268, 102] width 46 height 18
click at [192, 105] on div "Allgemein" at bounding box center [192, 102] width 43 height 18
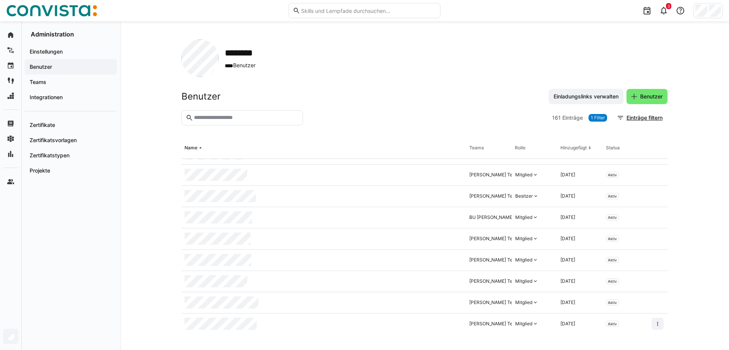
scroll to position [2265, 0]
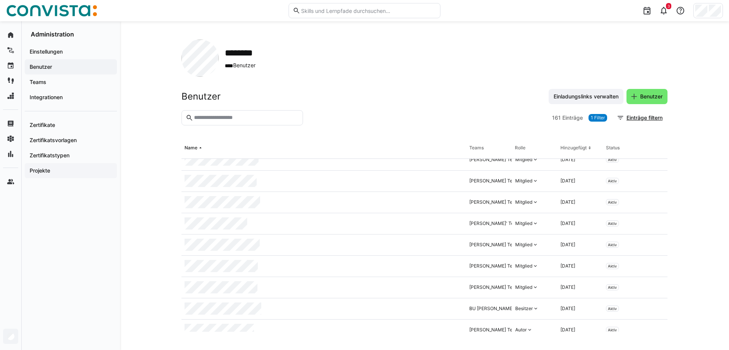
click at [0, 0] on app-navigation-label "Projekte" at bounding box center [0, 0] width 0 height 0
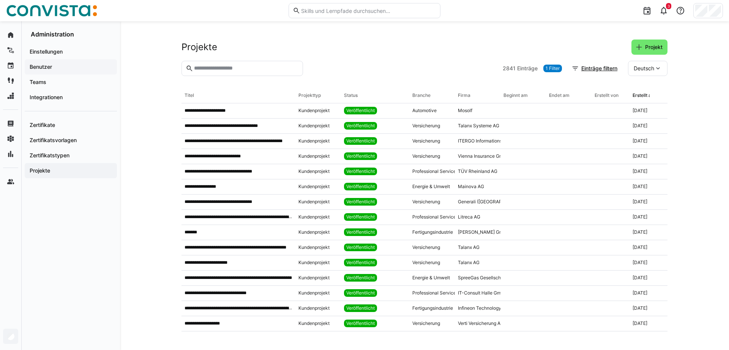
click at [0, 0] on app-navigation-label "Benutzer" at bounding box center [0, 0] width 0 height 0
